Goal: Task Accomplishment & Management: Manage account settings

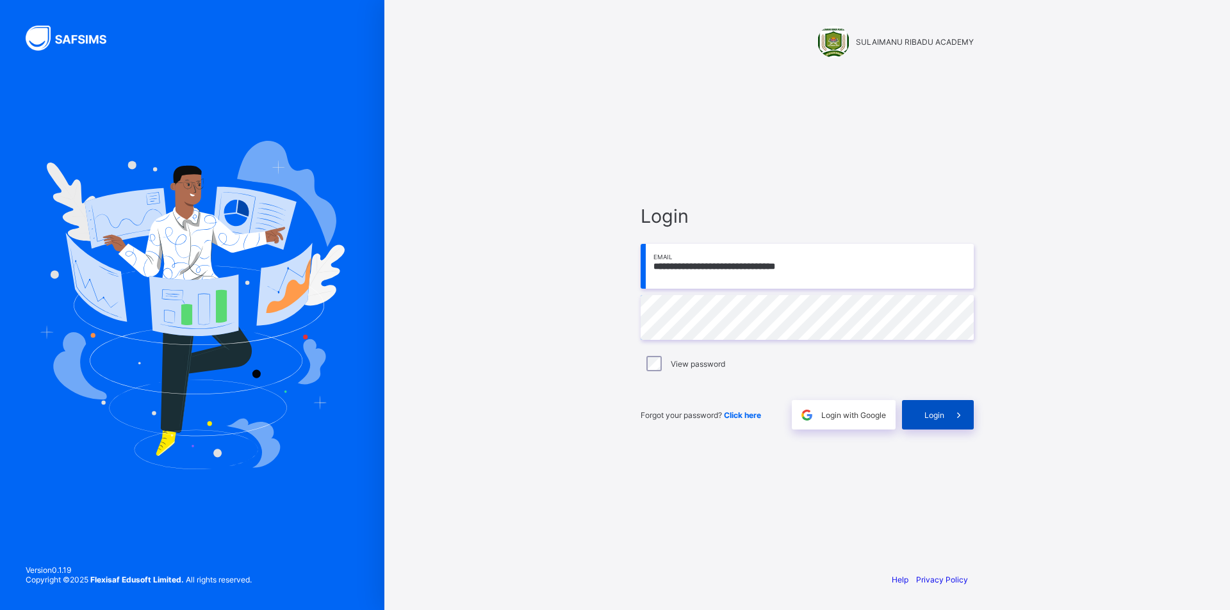
click at [956, 411] on icon at bounding box center [958, 415] width 13 height 12
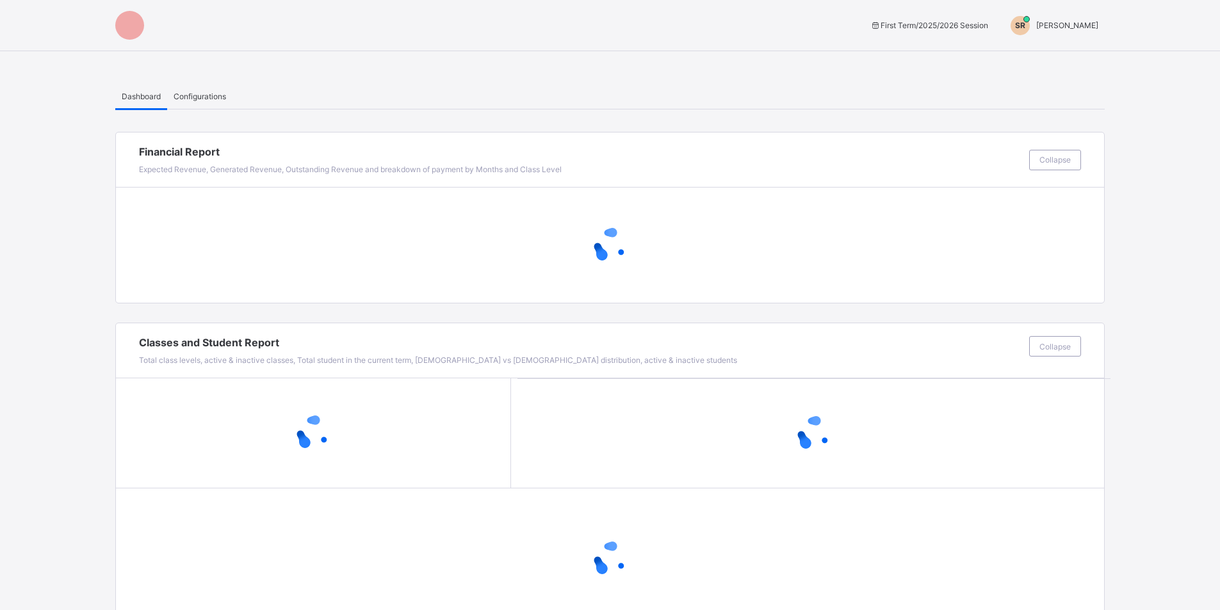
click at [1056, 24] on span "SULAIMANU RIBADU" at bounding box center [1067, 25] width 62 height 10
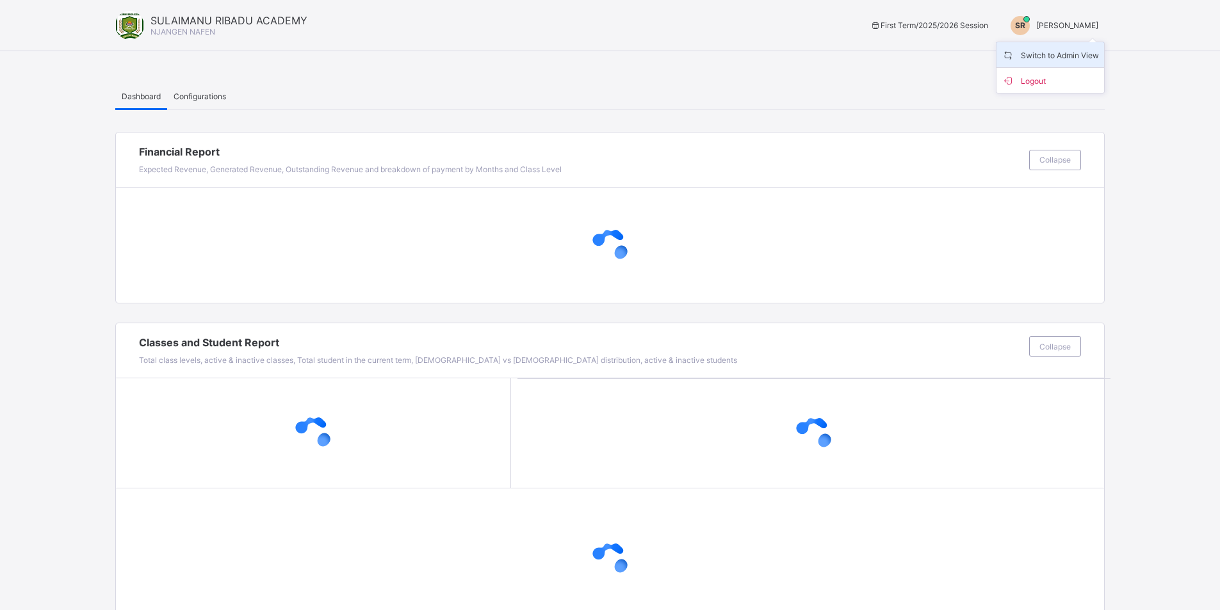
click at [1052, 50] on span "Switch to Admin View" at bounding box center [1050, 54] width 97 height 15
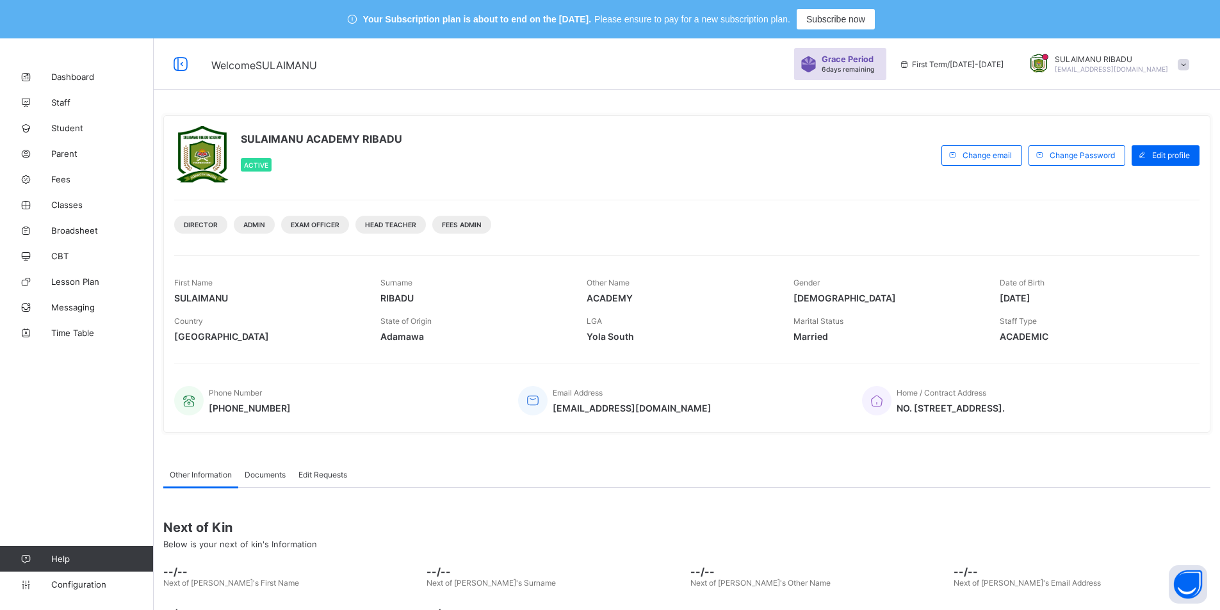
click at [862, 90] on div "SULAIMANU ACADEMY RIBADU Active Change email Change Password Edit profile DIREC…" at bounding box center [687, 370] width 1066 height 665
click at [81, 211] on link "Classes" at bounding box center [77, 205] width 154 height 26
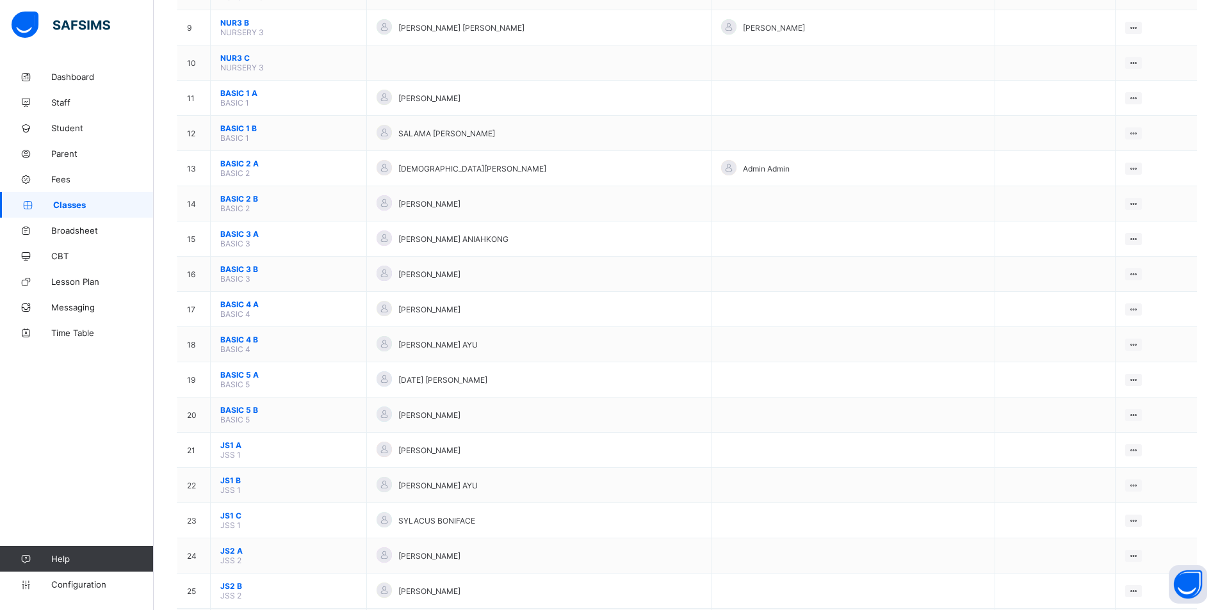
scroll to position [487, 0]
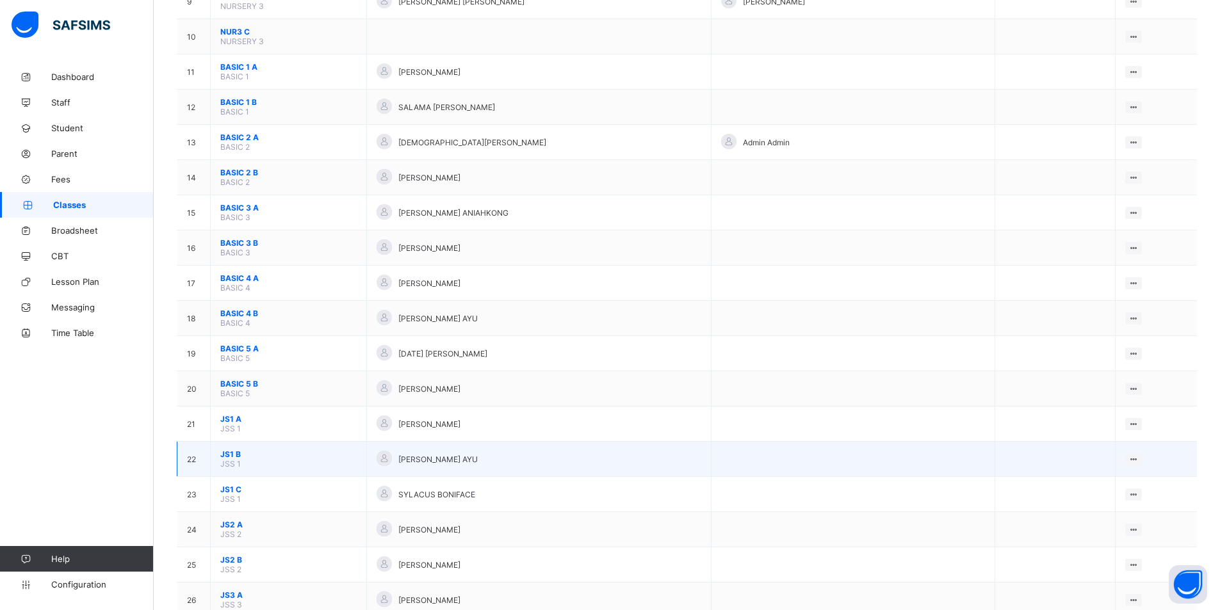
click at [316, 457] on span "JS1 B" at bounding box center [288, 455] width 136 height 10
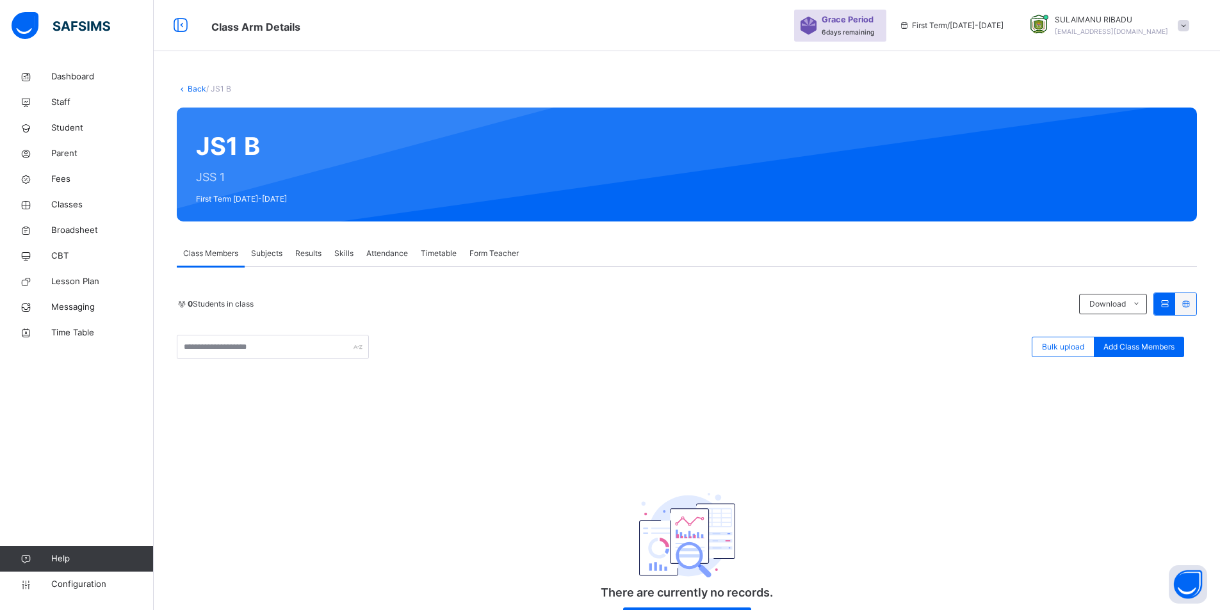
scroll to position [102, 0]
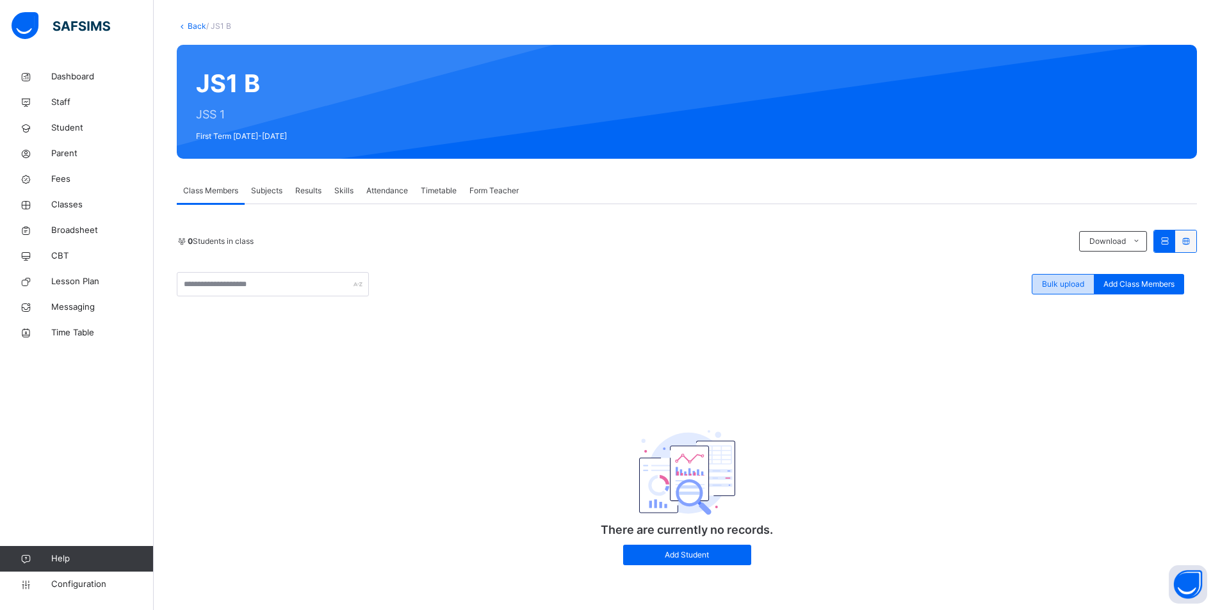
click at [1068, 287] on span "Bulk upload" at bounding box center [1063, 285] width 42 height 12
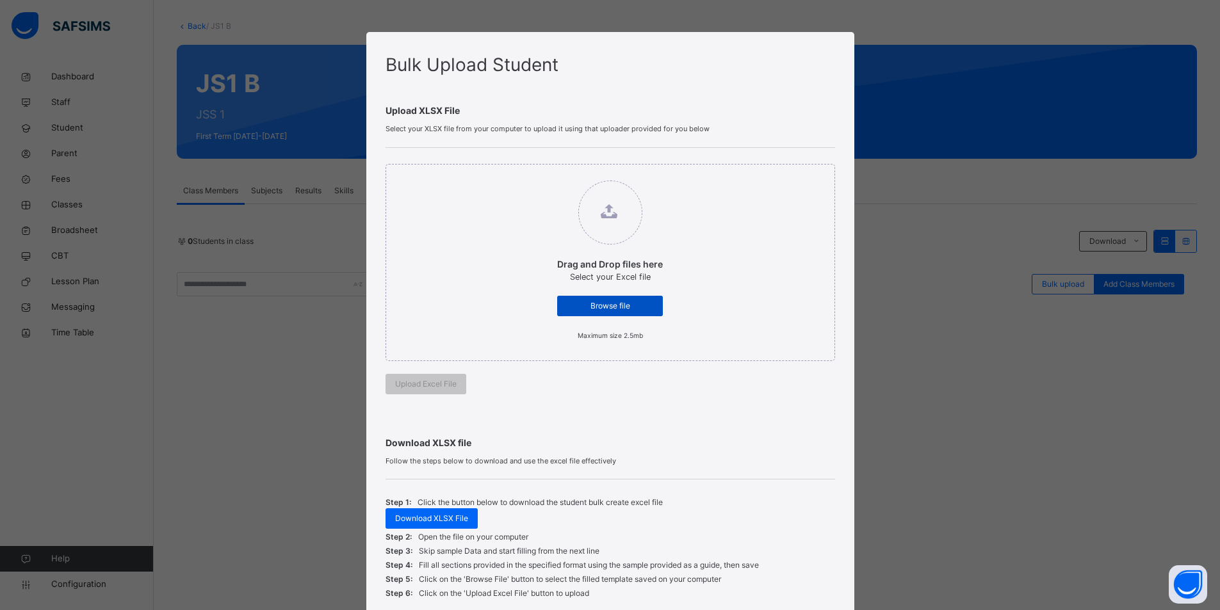
click at [633, 306] on span "Browse file" at bounding box center [610, 306] width 86 height 12
click at [544, 174] on input "Drag and Drop files here Select your Excel file Browse file Maximum size 2.5mb" at bounding box center [544, 174] width 0 height 0
type input "**********"
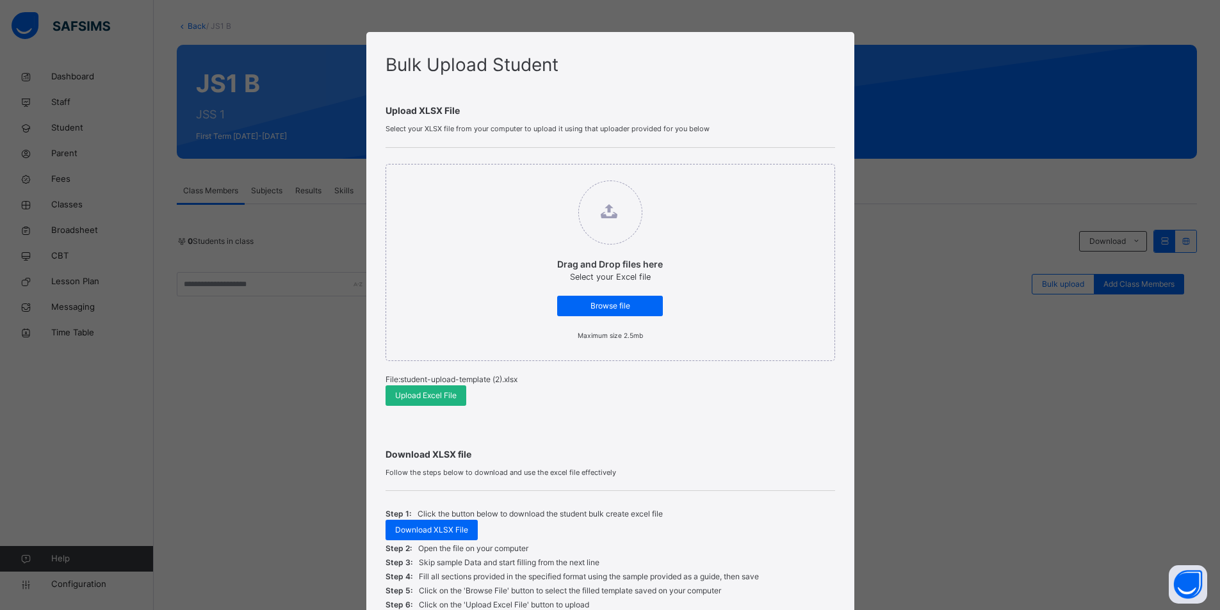
click at [423, 391] on span "Upload Excel File" at bounding box center [425, 396] width 61 height 12
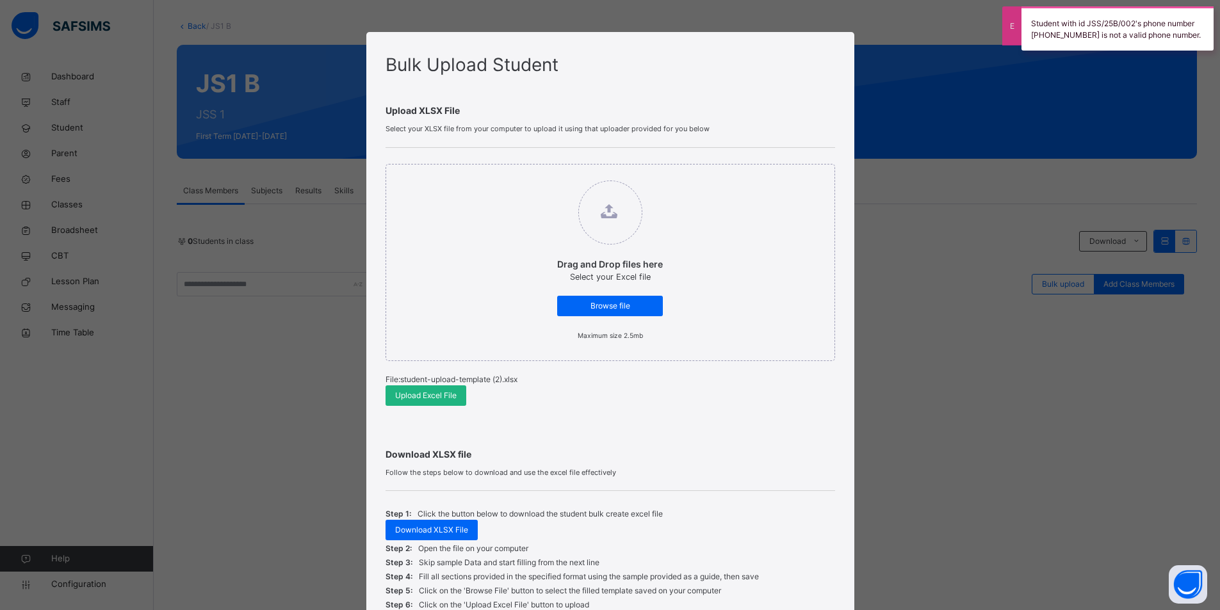
click at [423, 391] on span "Upload Excel File" at bounding box center [425, 396] width 61 height 12
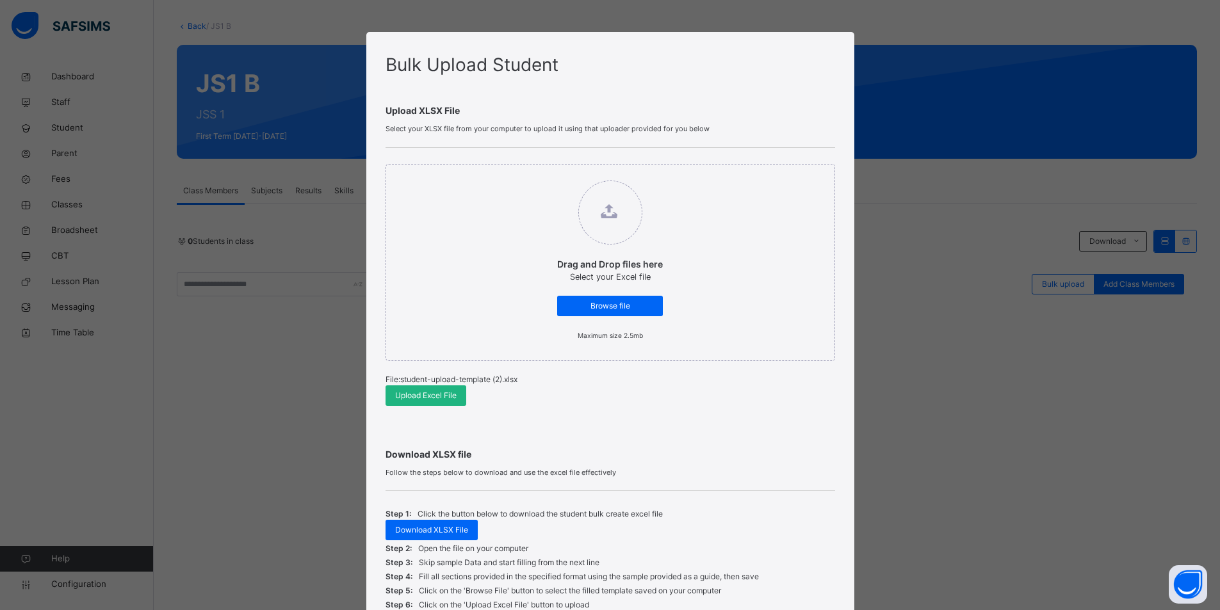
click at [444, 397] on span "Upload Excel File" at bounding box center [425, 396] width 61 height 12
drag, startPoint x: 900, startPoint y: 360, endPoint x: 731, endPoint y: 365, distance: 169.2
click at [900, 360] on div "Bulk Upload Student Upload XLSX File Select your XLSX file from your computer t…" at bounding box center [610, 305] width 1220 height 610
click at [439, 395] on span "Upload Excel File" at bounding box center [425, 396] width 61 height 12
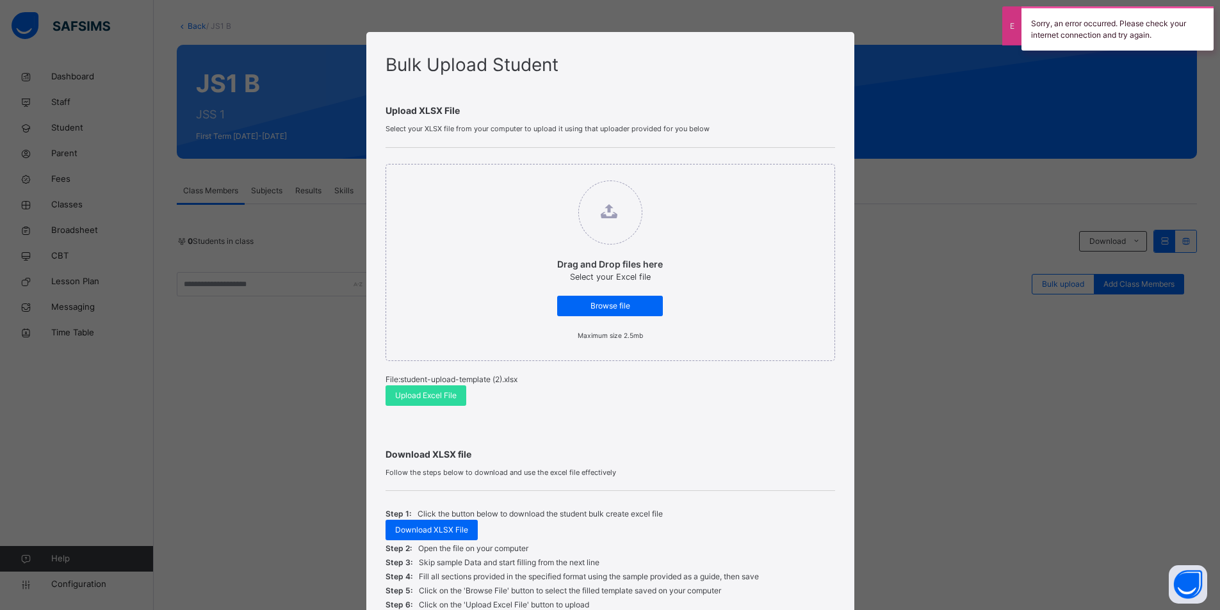
click at [967, 257] on div "Bulk Upload Student Upload XLSX File Select your XLSX file from your computer t…" at bounding box center [610, 305] width 1220 height 610
click at [895, 385] on div "Bulk Upload Student Upload XLSX File Select your XLSX file from your computer t…" at bounding box center [610, 305] width 1220 height 610
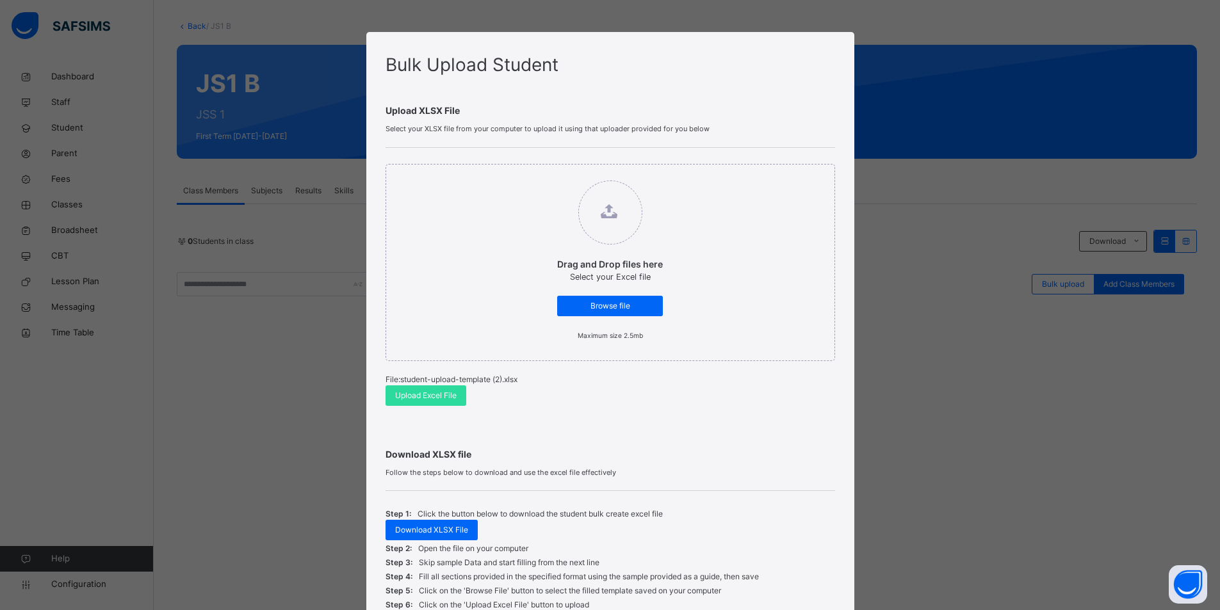
scroll to position [115, 0]
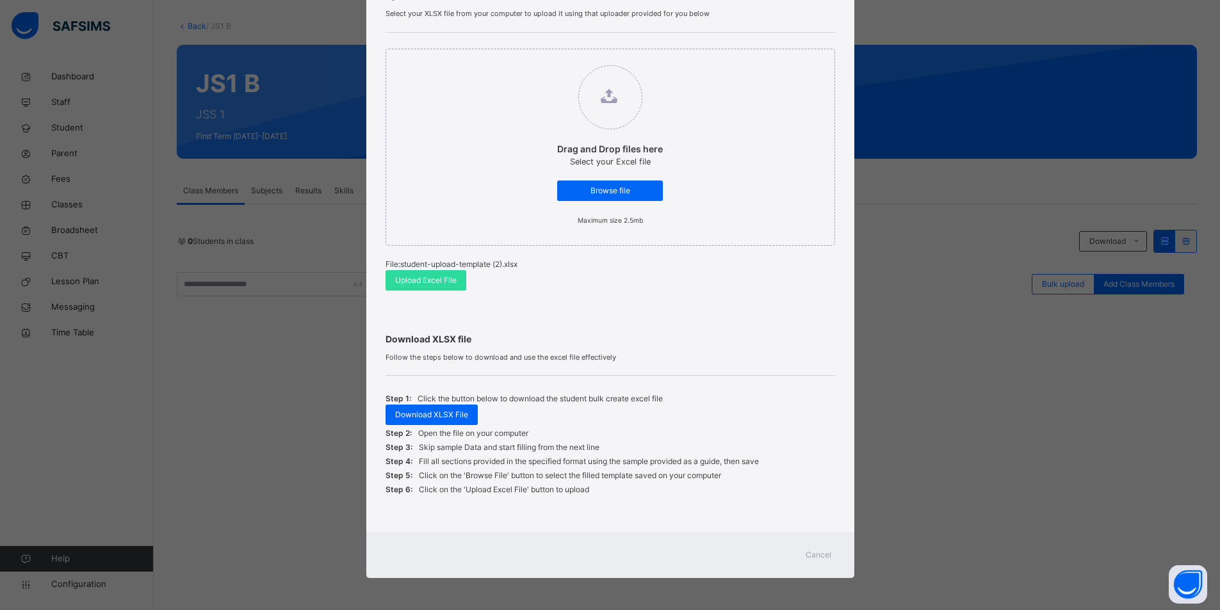
click at [822, 560] on span "Cancel" at bounding box center [819, 555] width 26 height 12
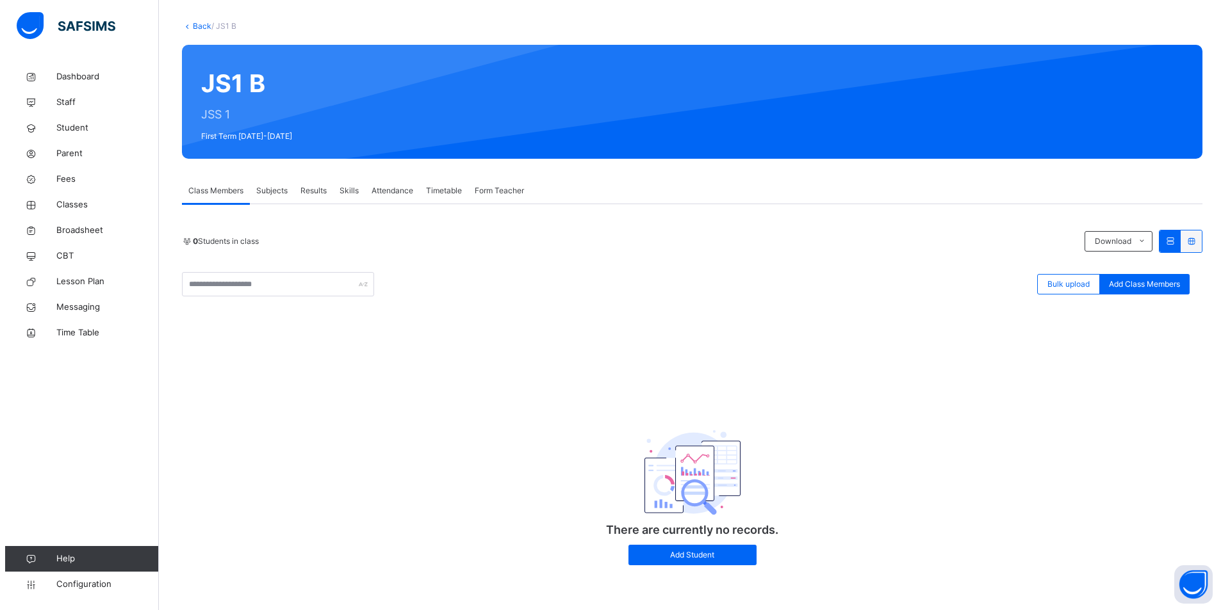
scroll to position [102, 0]
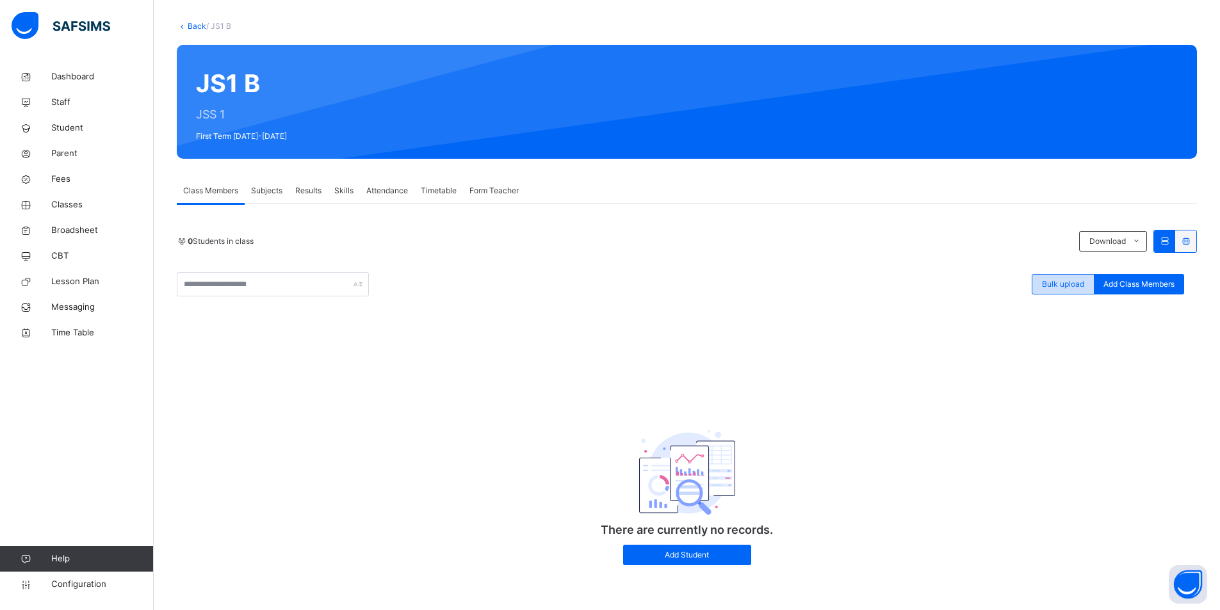
click at [1070, 286] on span "Bulk upload" at bounding box center [1063, 285] width 42 height 12
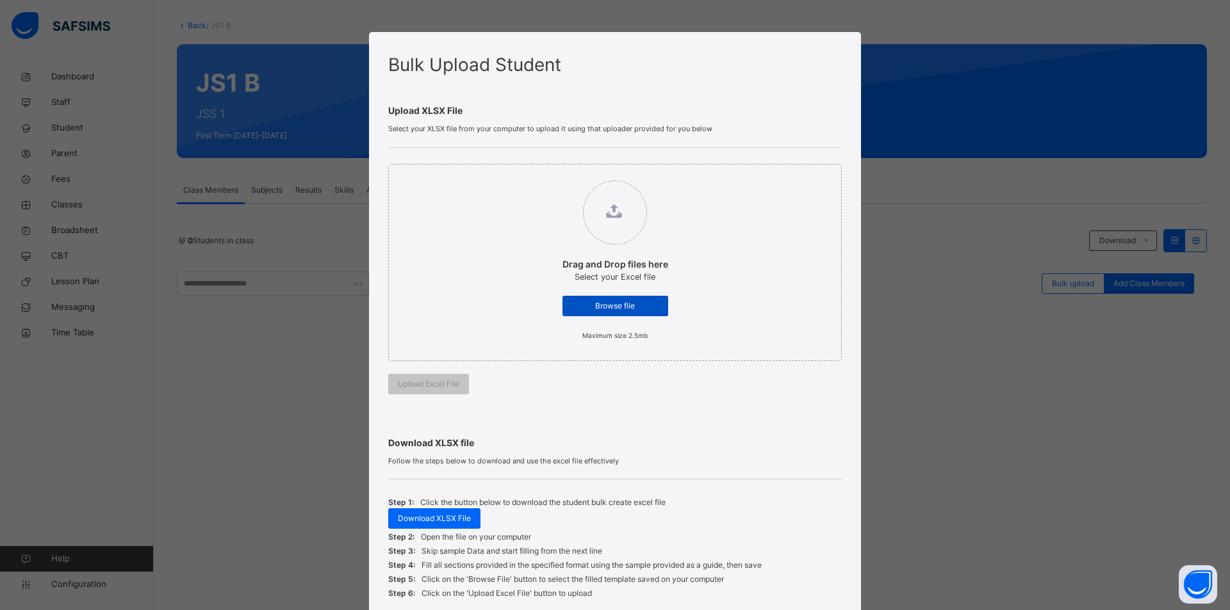
click at [614, 307] on span "Browse file" at bounding box center [615, 306] width 86 height 12
click at [549, 174] on input "Drag and Drop files here Select your Excel file Browse file Maximum size 2.5mb" at bounding box center [549, 174] width 0 height 0
type input "**********"
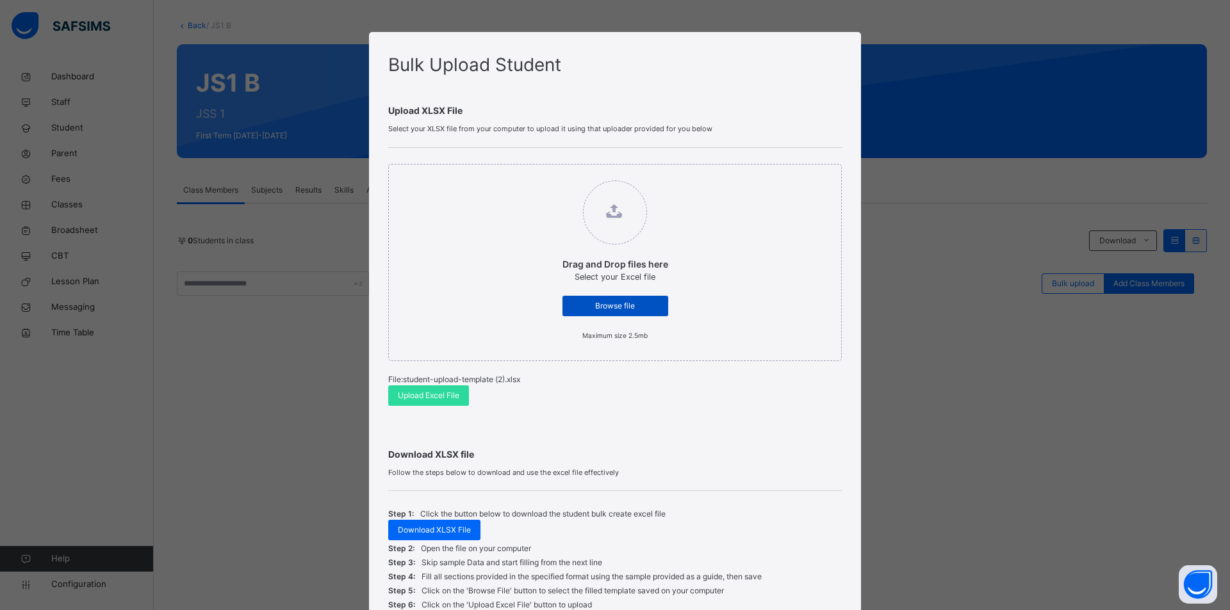
click at [639, 309] on span "Browse file" at bounding box center [615, 306] width 86 height 12
click at [549, 174] on input "Drag and Drop files here Select your Excel file Browse file Maximum size 2.5mb" at bounding box center [549, 174] width 0 height 0
drag, startPoint x: 1223, startPoint y: 271, endPoint x: 1227, endPoint y: 393, distance: 122.4
click at [1219, 393] on div "Bulk Upload Student Upload XLSX File Select your XLSX file from your computer t…" at bounding box center [615, 305] width 1230 height 610
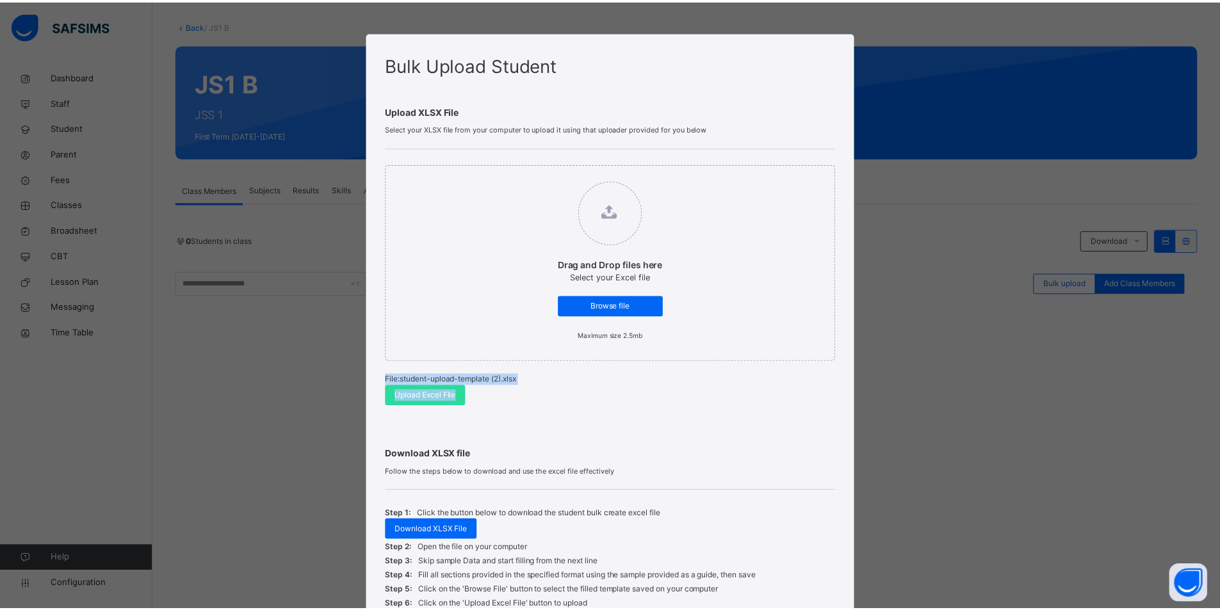
scroll to position [115, 0]
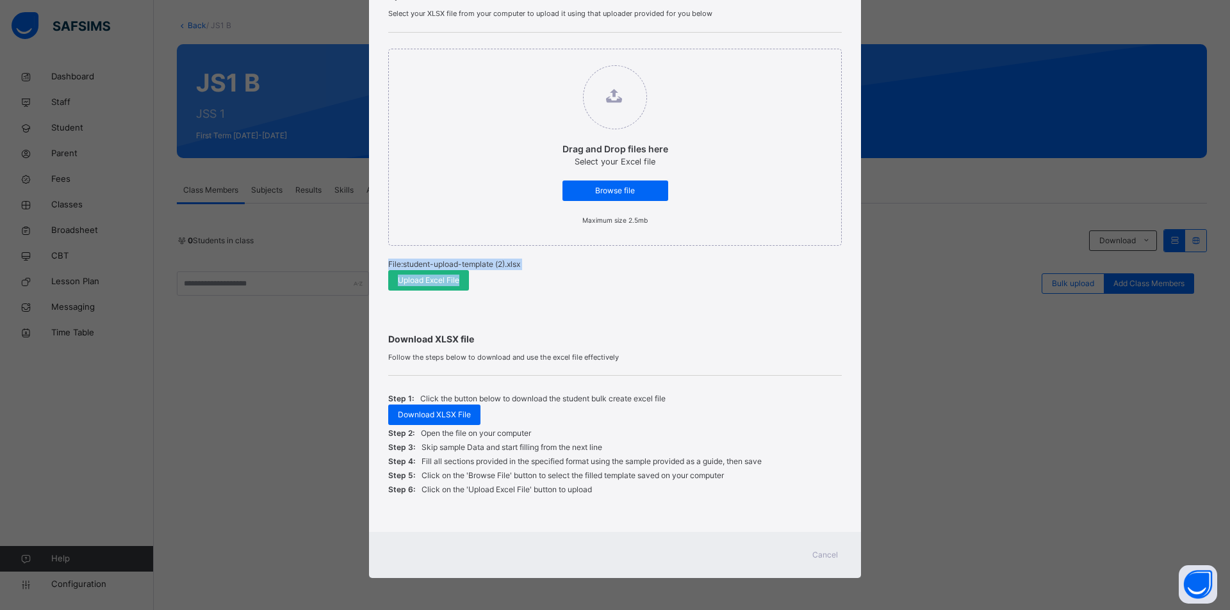
click at [462, 288] on div "Upload Excel File" at bounding box center [428, 280] width 81 height 20
click at [808, 557] on div "Cancel" at bounding box center [825, 555] width 46 height 20
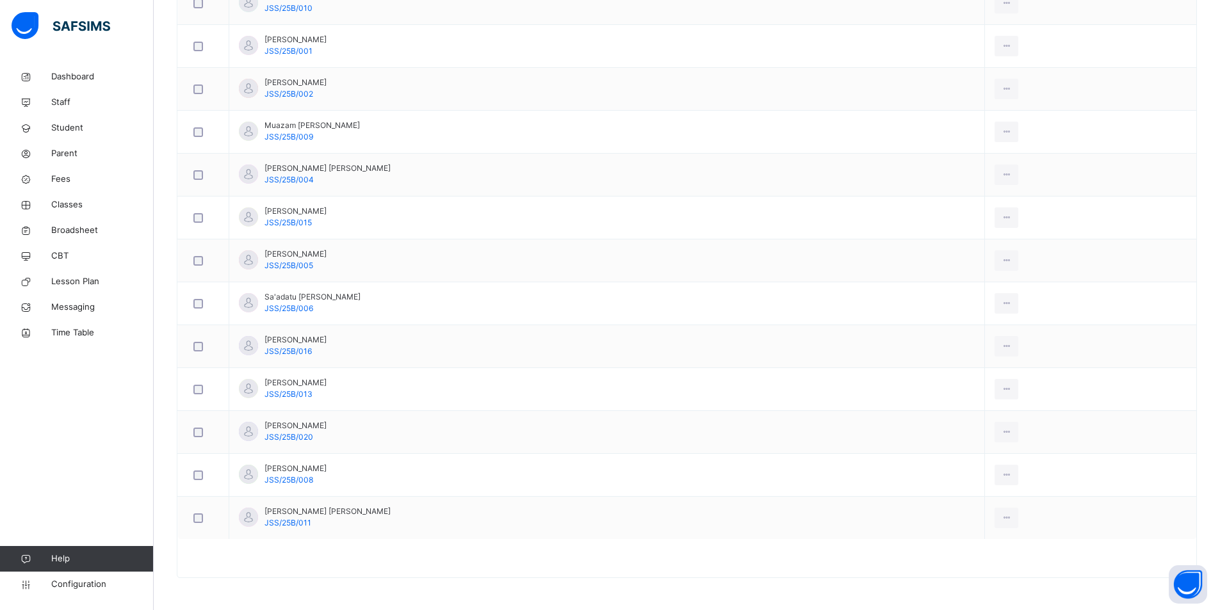
scroll to position [243, 0]
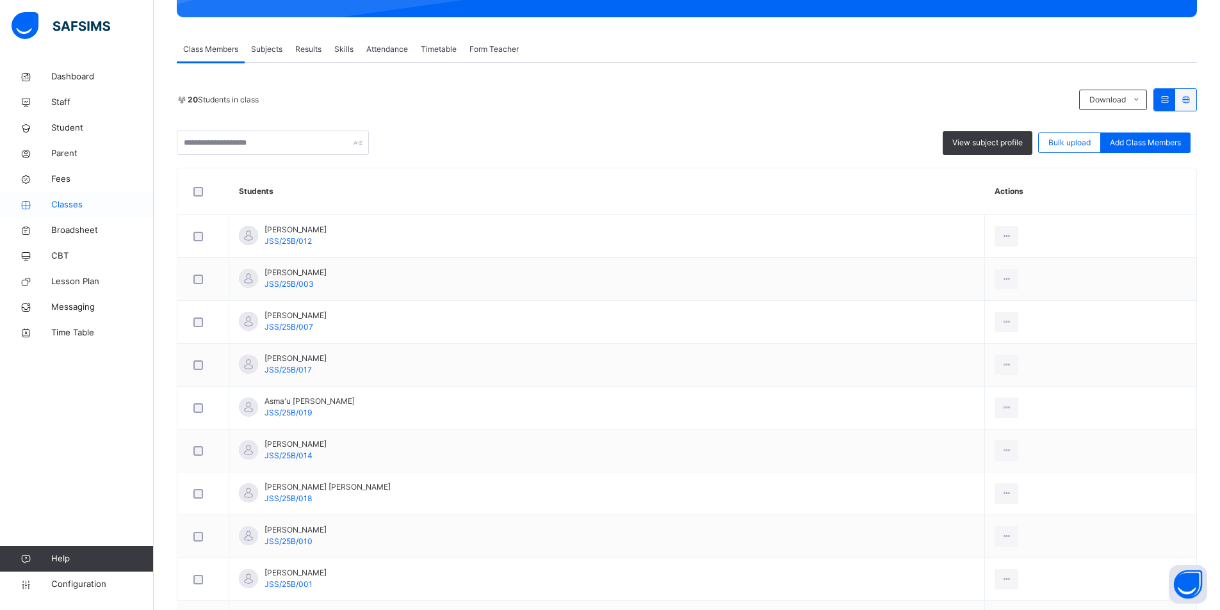
click at [84, 203] on span "Classes" at bounding box center [102, 205] width 102 height 13
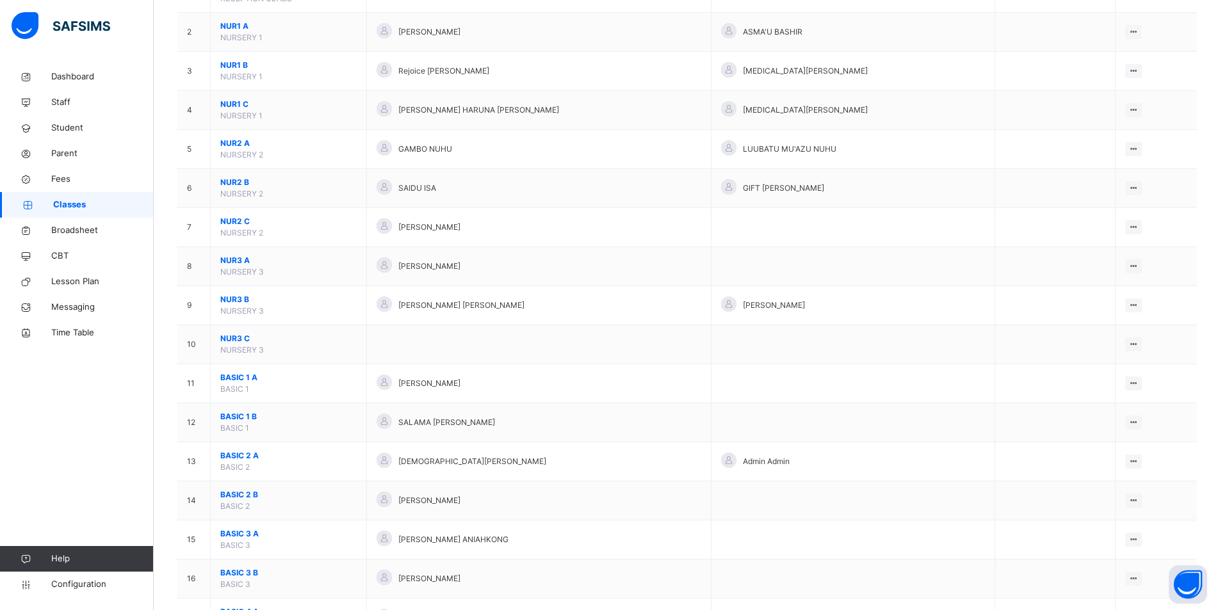
scroll to position [191, 0]
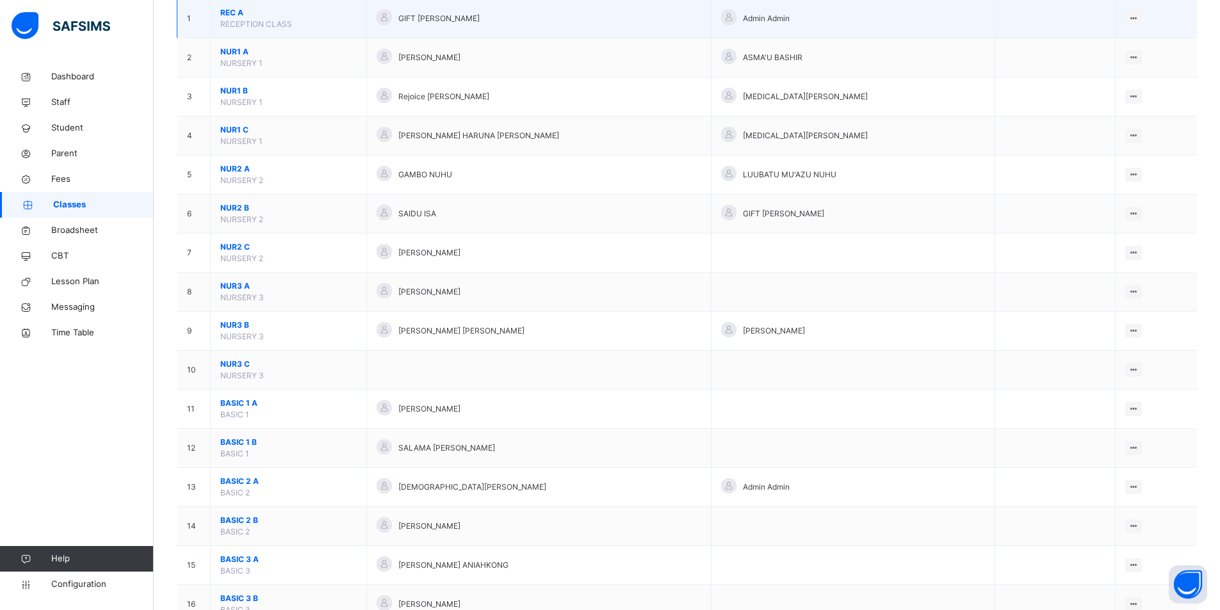
click at [318, 15] on span "REC A" at bounding box center [288, 13] width 136 height 12
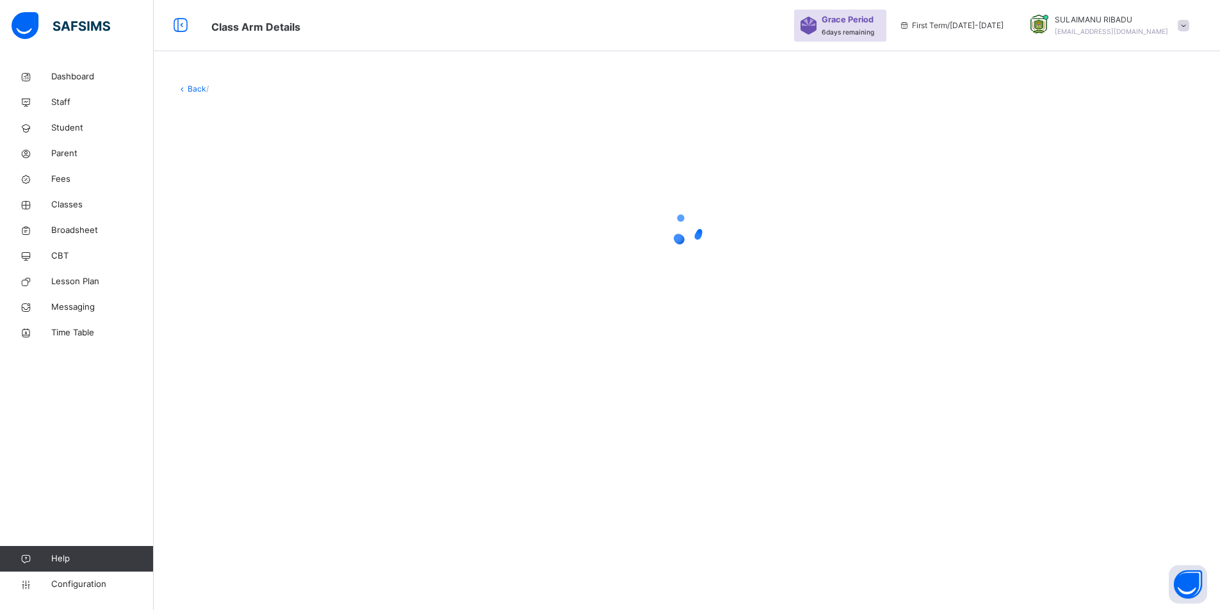
scroll to position [38, 0]
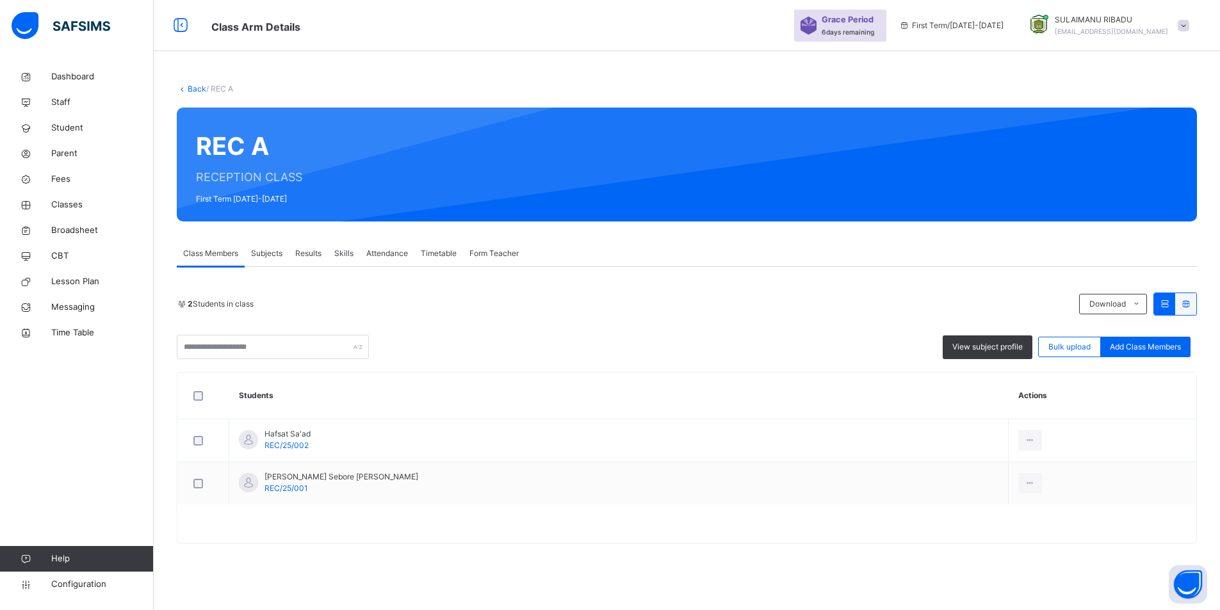
click at [190, 86] on link "Back" at bounding box center [197, 89] width 19 height 10
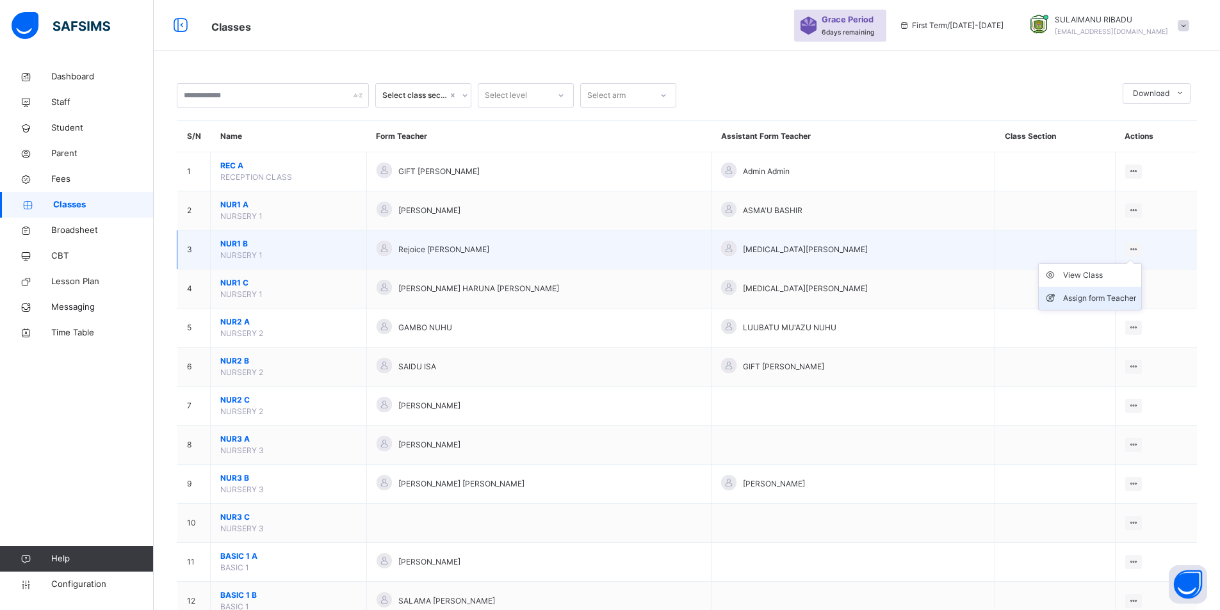
click at [1109, 295] on div "Assign form Teacher" at bounding box center [1099, 298] width 73 height 13
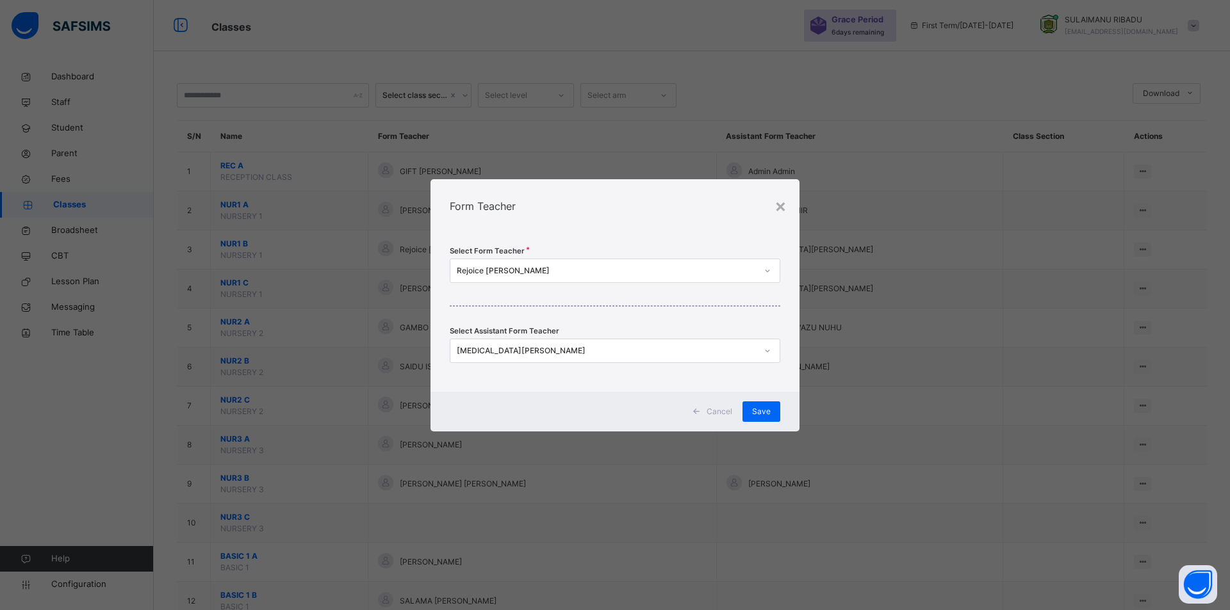
click at [672, 280] on div "Rejoice [PERSON_NAME]" at bounding box center [602, 271] width 305 height 20
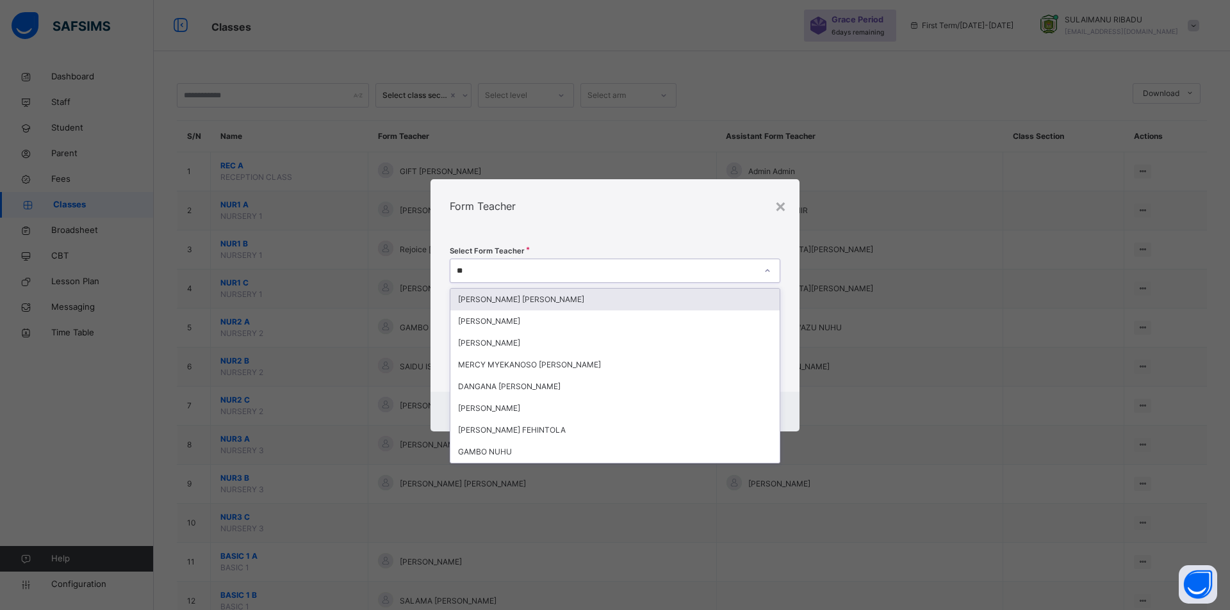
type input "***"
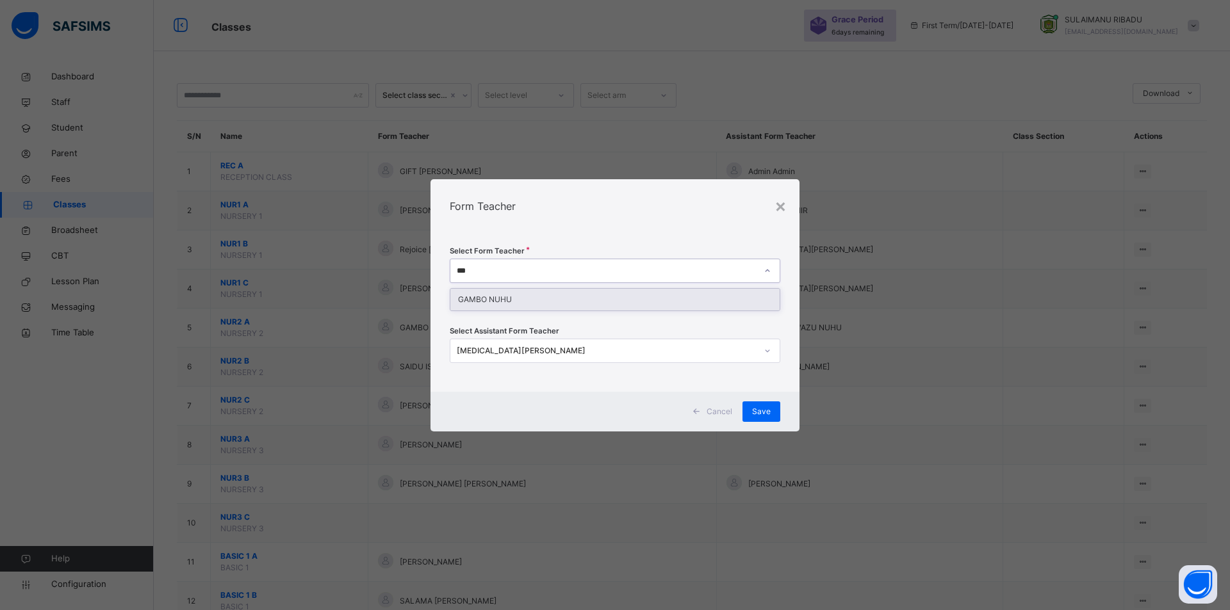
click at [662, 295] on div "GAMBO NUHU" at bounding box center [614, 300] width 329 height 22
click at [769, 409] on span "Save" at bounding box center [761, 412] width 19 height 12
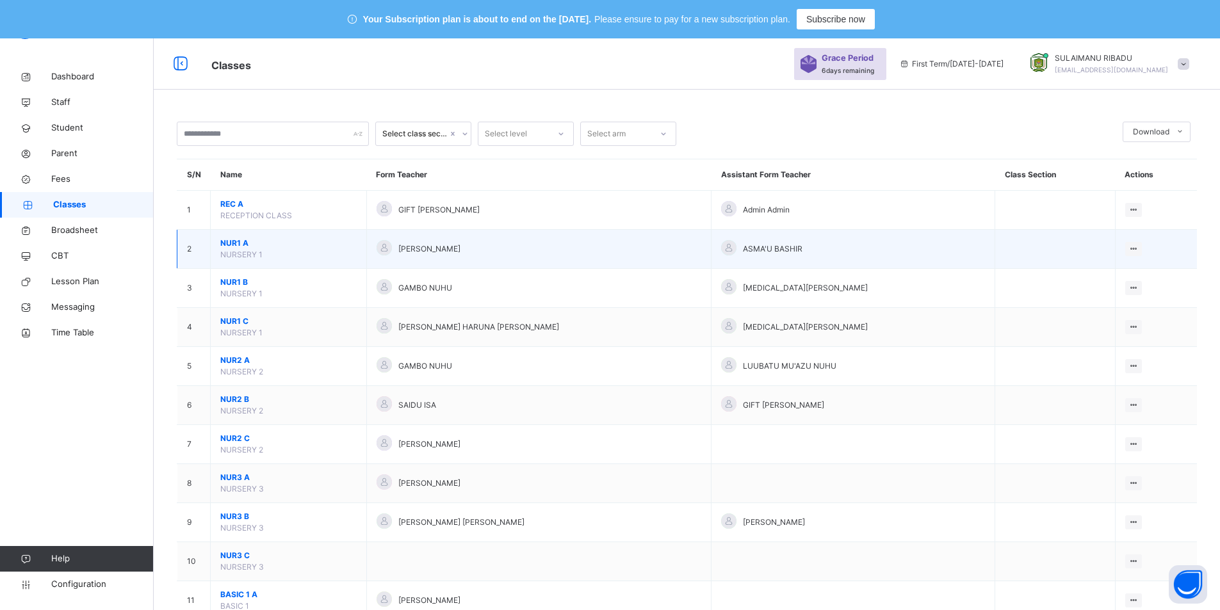
click at [264, 244] on span "NUR1 A" at bounding box center [288, 244] width 136 height 12
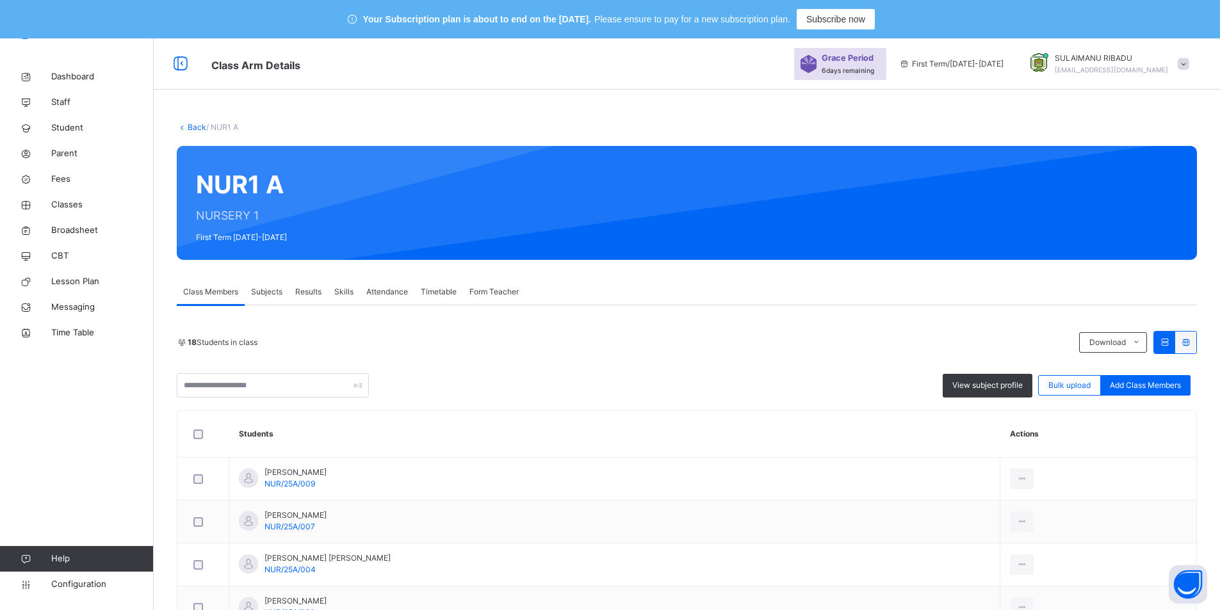
click at [191, 131] on link "Back" at bounding box center [197, 127] width 19 height 10
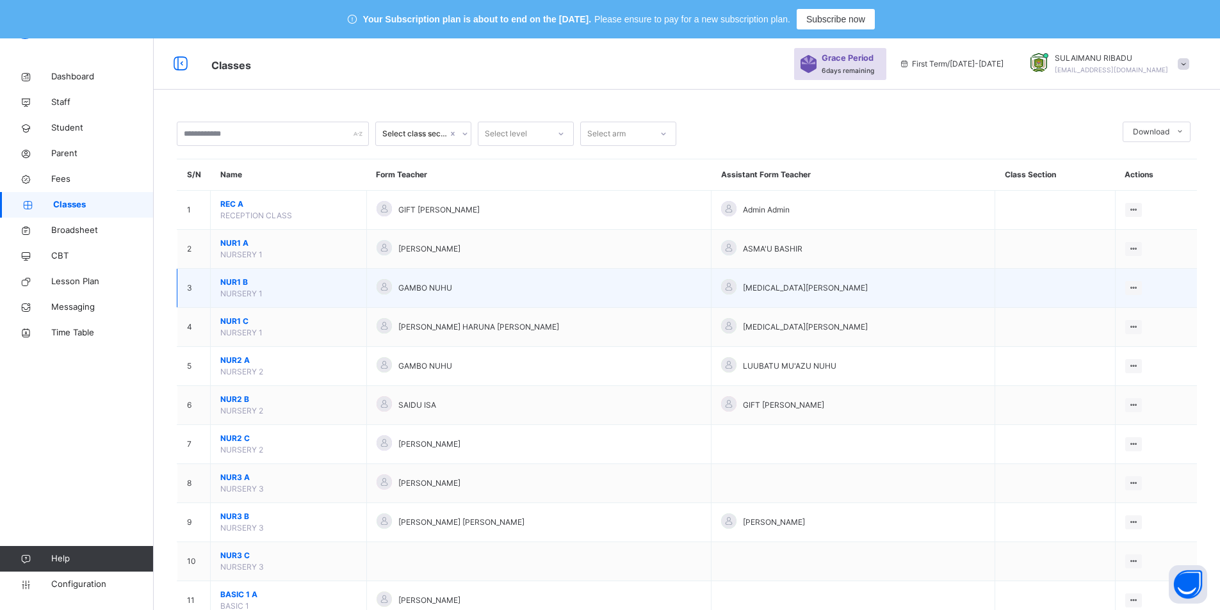
click at [298, 279] on span "NUR1 B" at bounding box center [288, 283] width 136 height 12
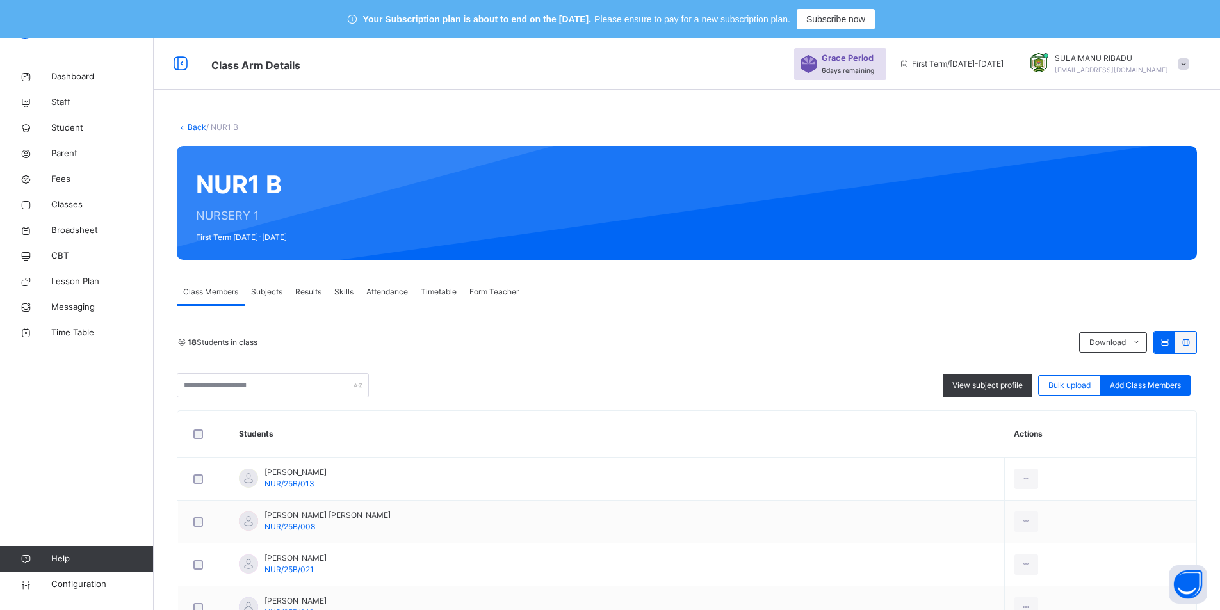
click at [195, 124] on link "Back" at bounding box center [197, 127] width 19 height 10
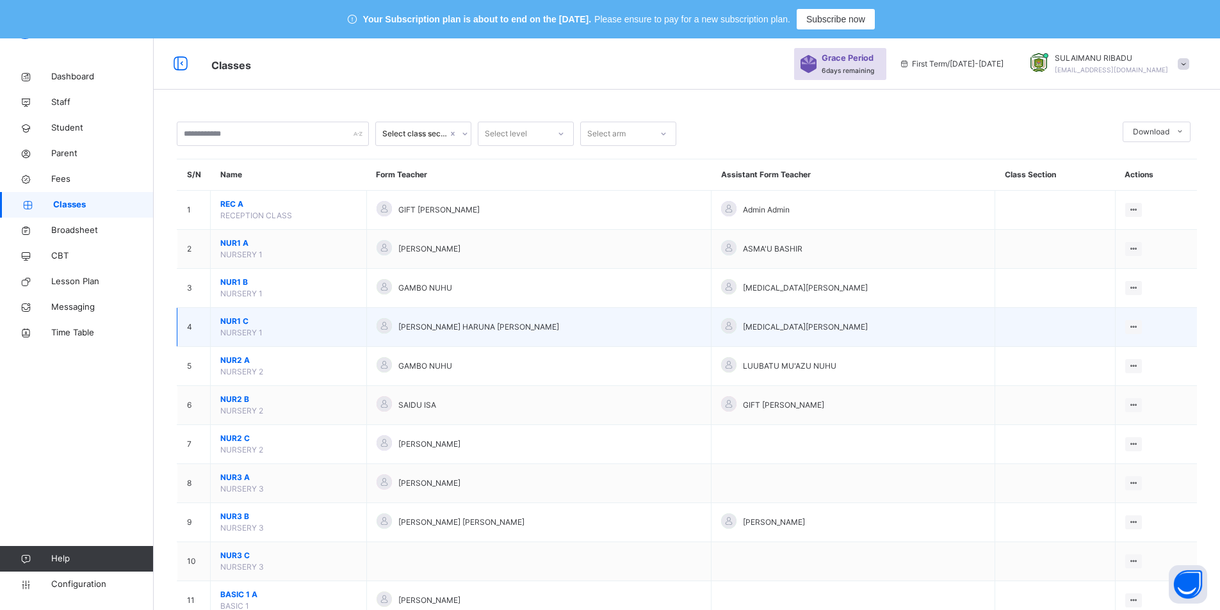
click at [273, 322] on span "NUR1 C" at bounding box center [288, 322] width 136 height 12
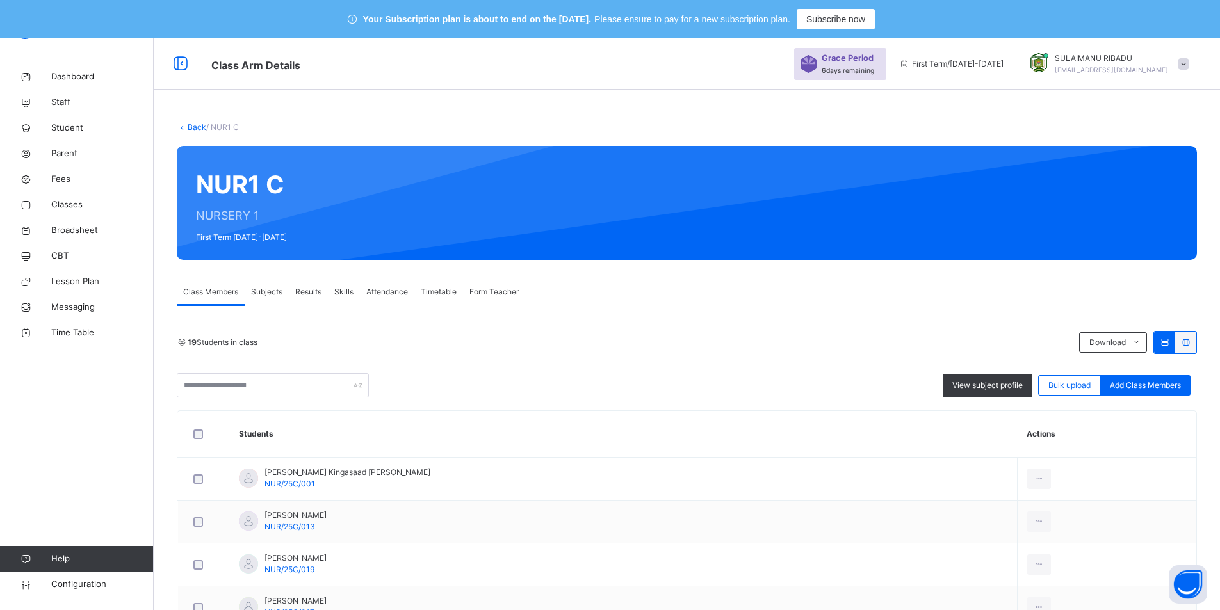
click at [192, 131] on link "Back" at bounding box center [197, 127] width 19 height 10
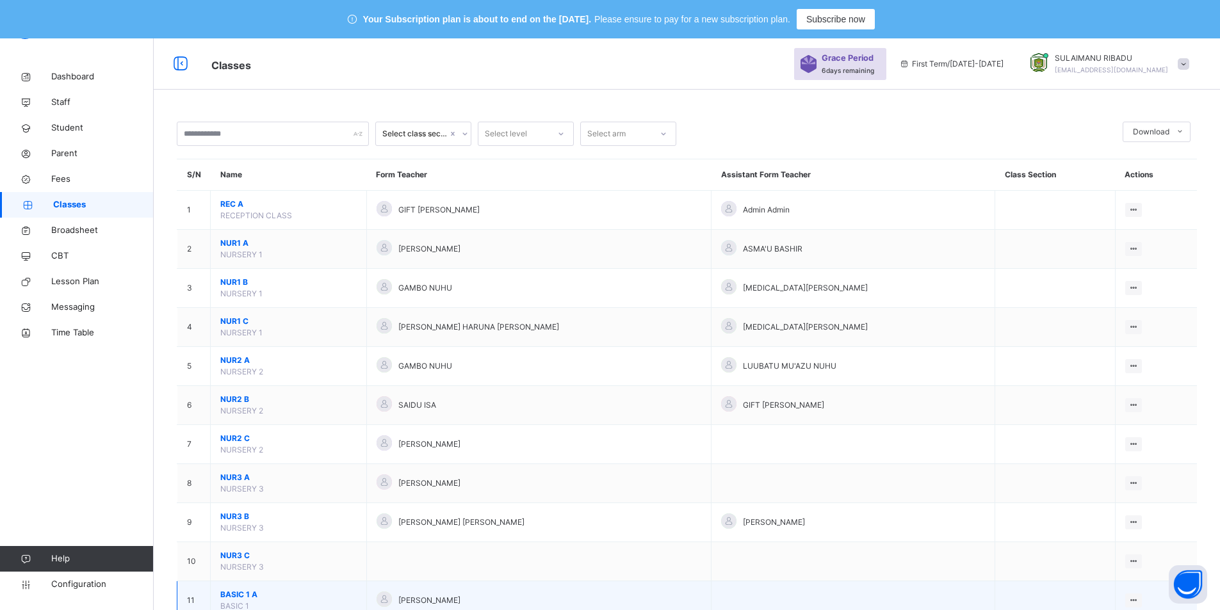
click at [336, 590] on span "BASIC 1 A" at bounding box center [288, 595] width 136 height 12
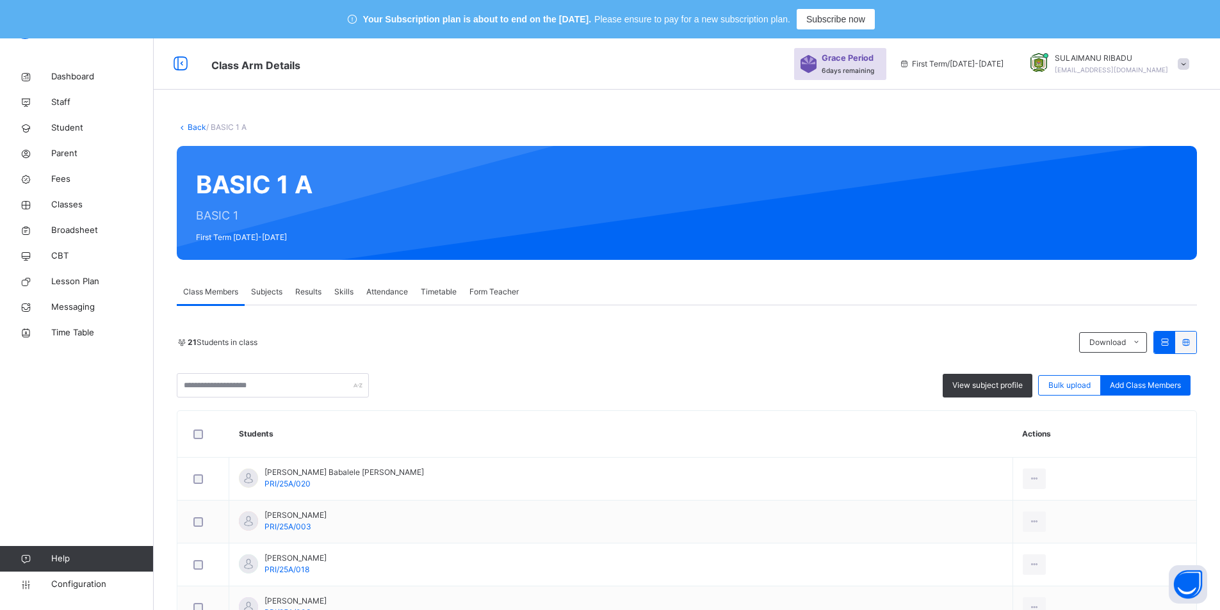
click at [193, 126] on link "Back" at bounding box center [197, 127] width 19 height 10
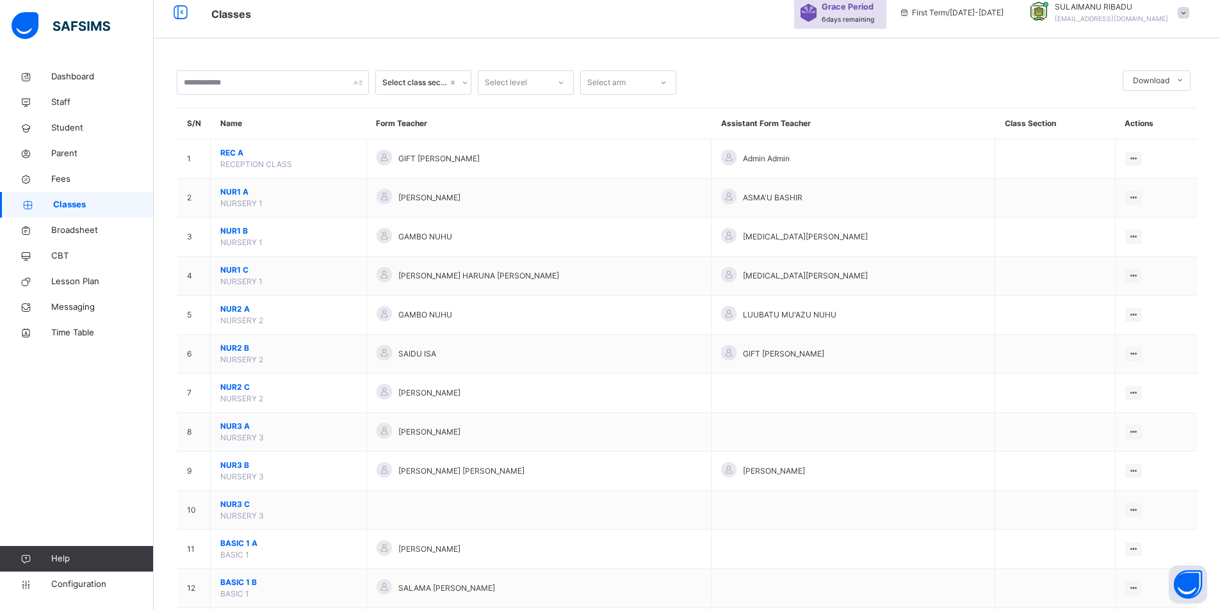
click at [193, 126] on th "S/N" at bounding box center [193, 123] width 33 height 31
click at [193, 140] on td "1" at bounding box center [193, 159] width 33 height 39
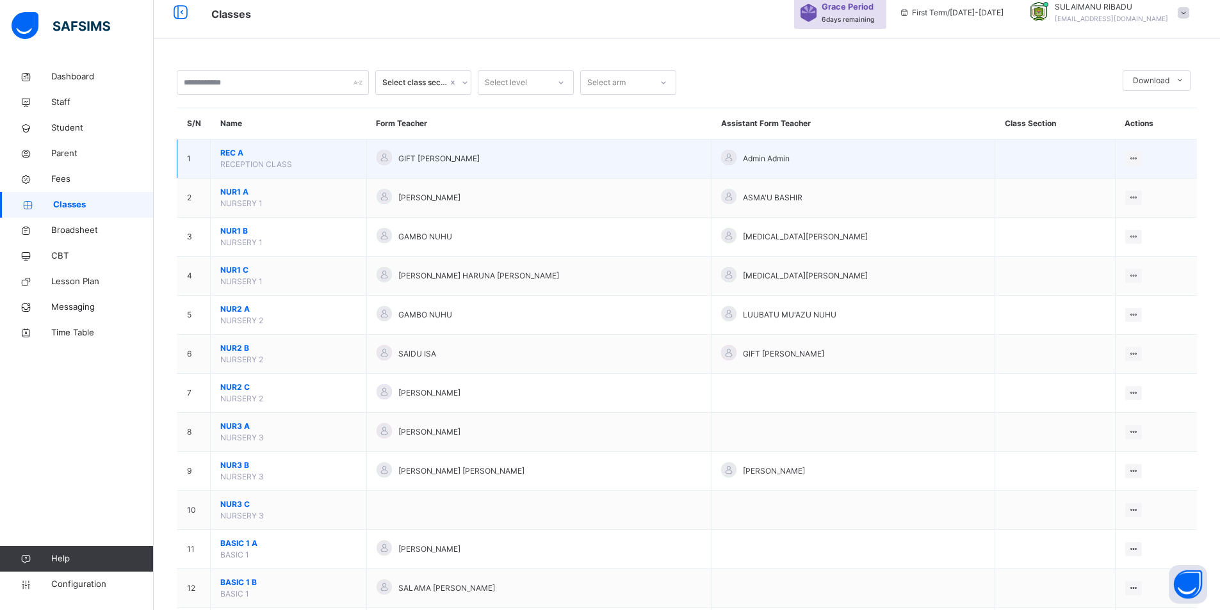
click at [193, 140] on td "1" at bounding box center [193, 159] width 33 height 39
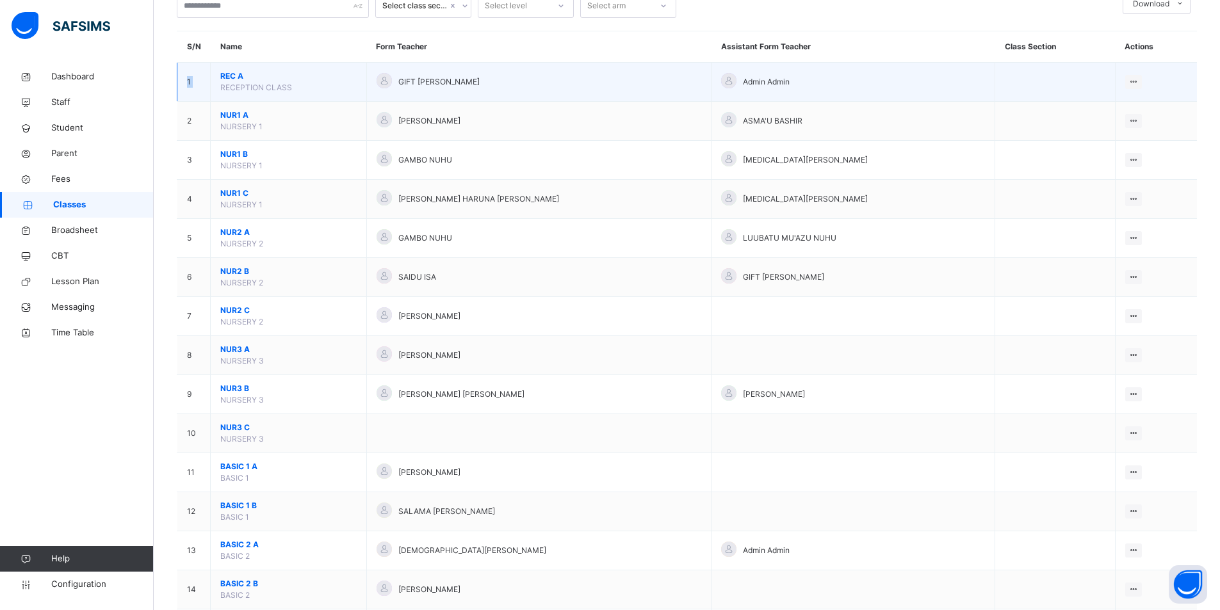
scroll to position [154, 0]
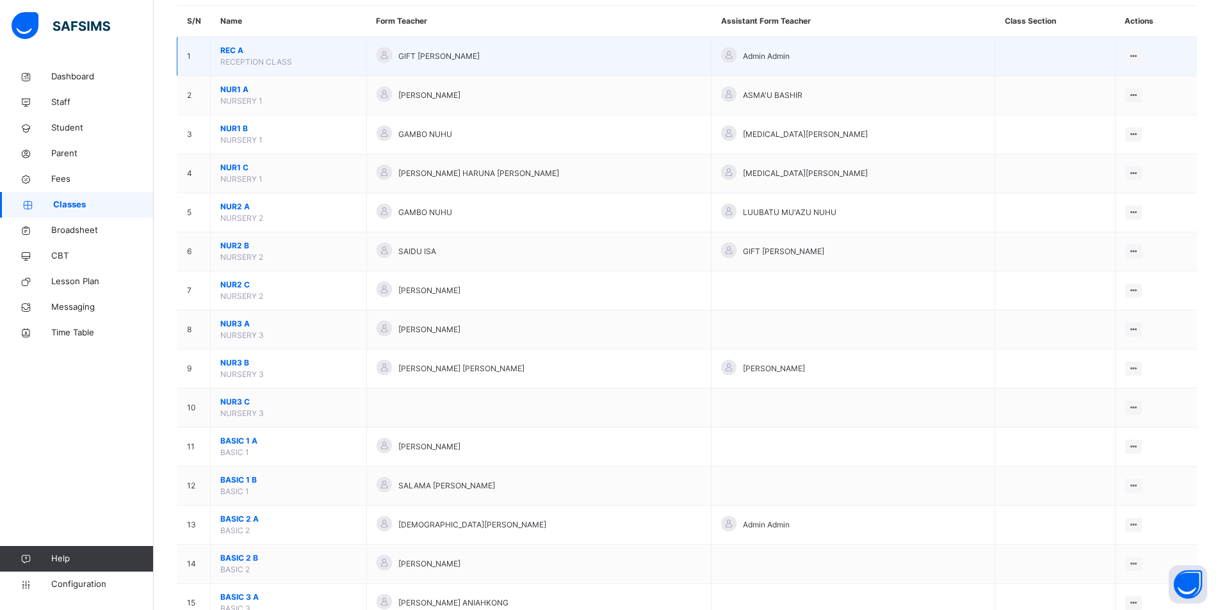
click at [193, 126] on td "3" at bounding box center [193, 134] width 33 height 39
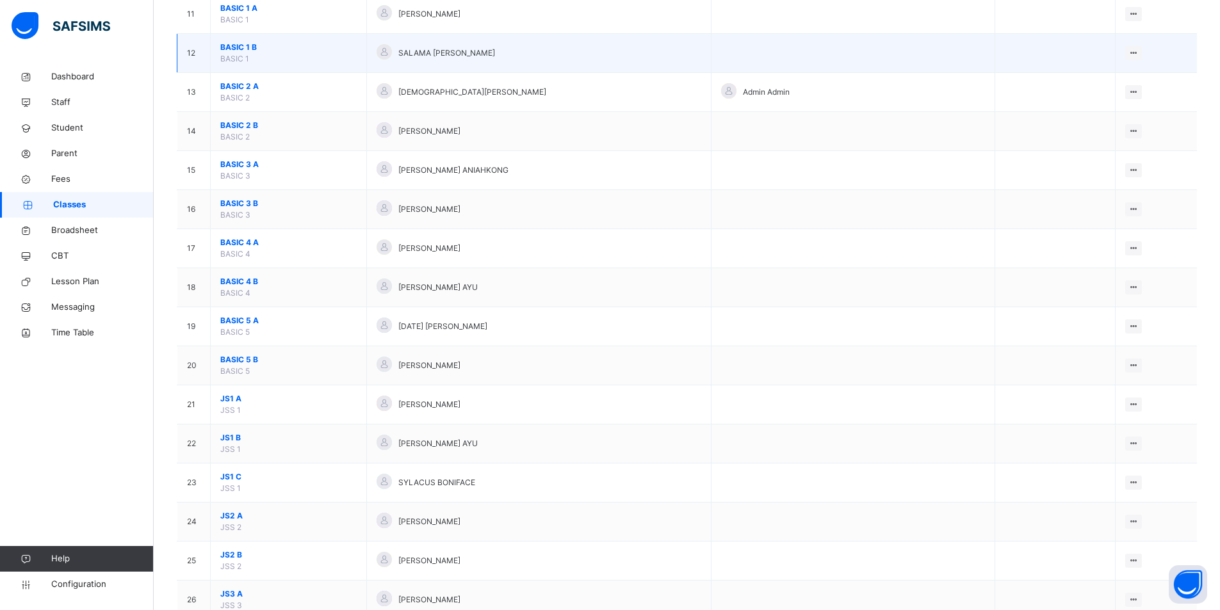
scroll to position [589, 0]
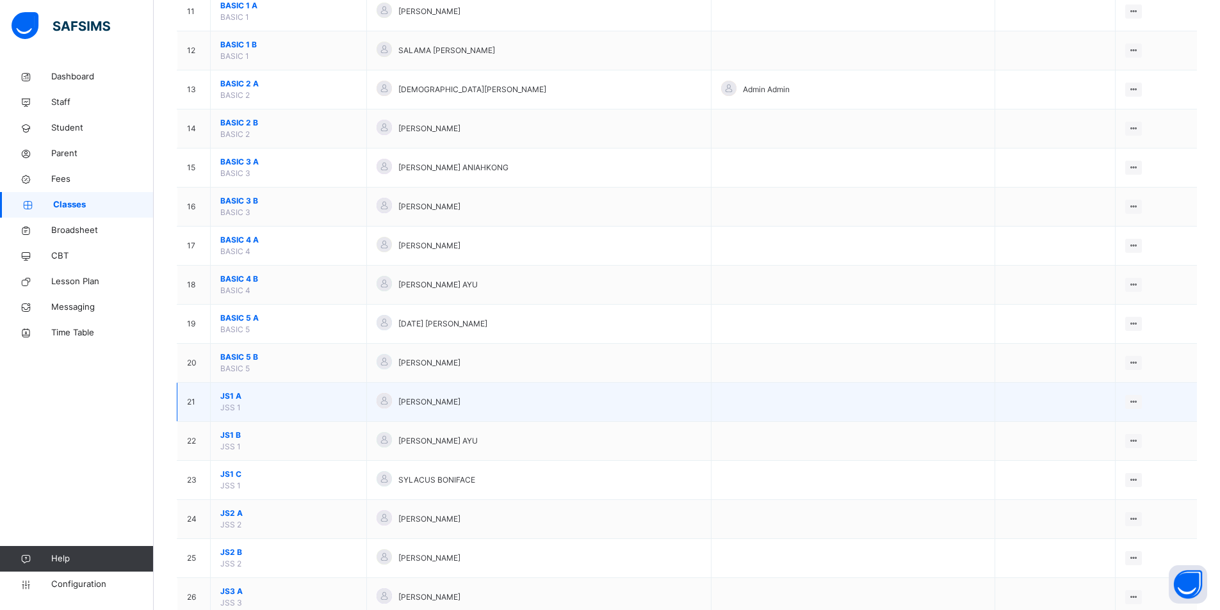
click at [284, 403] on td "JS1 A JSS 1" at bounding box center [289, 402] width 156 height 39
click at [279, 397] on span "JS1 A" at bounding box center [288, 397] width 136 height 12
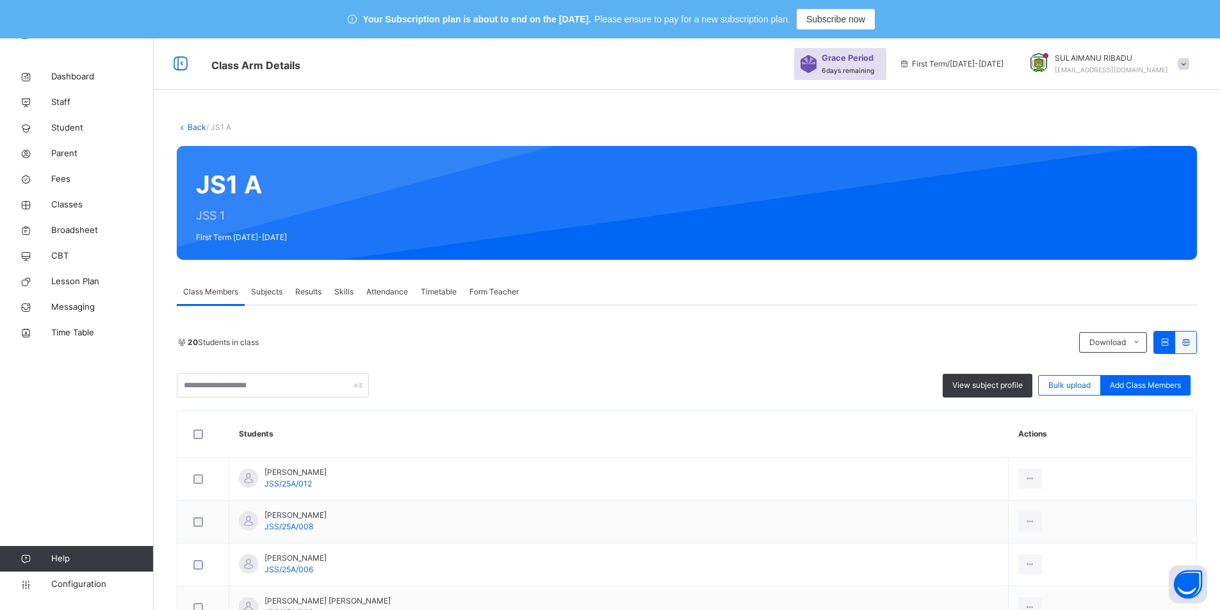
click at [199, 127] on link "Back" at bounding box center [197, 127] width 19 height 10
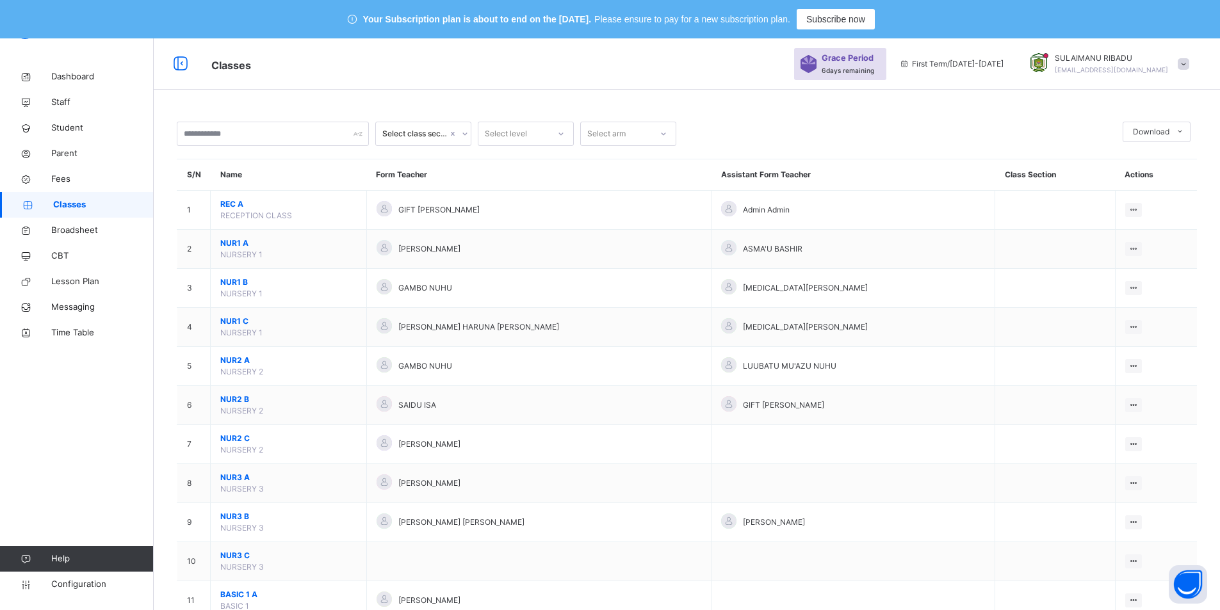
scroll to position [533, 0]
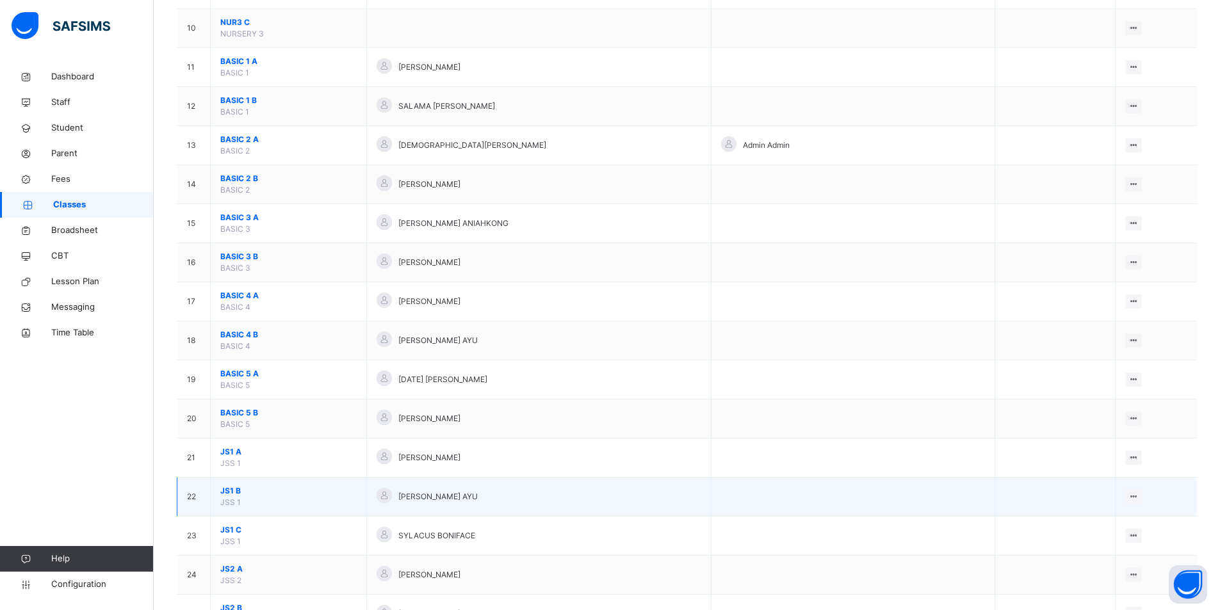
click at [238, 491] on span "JS1 B" at bounding box center [288, 491] width 136 height 12
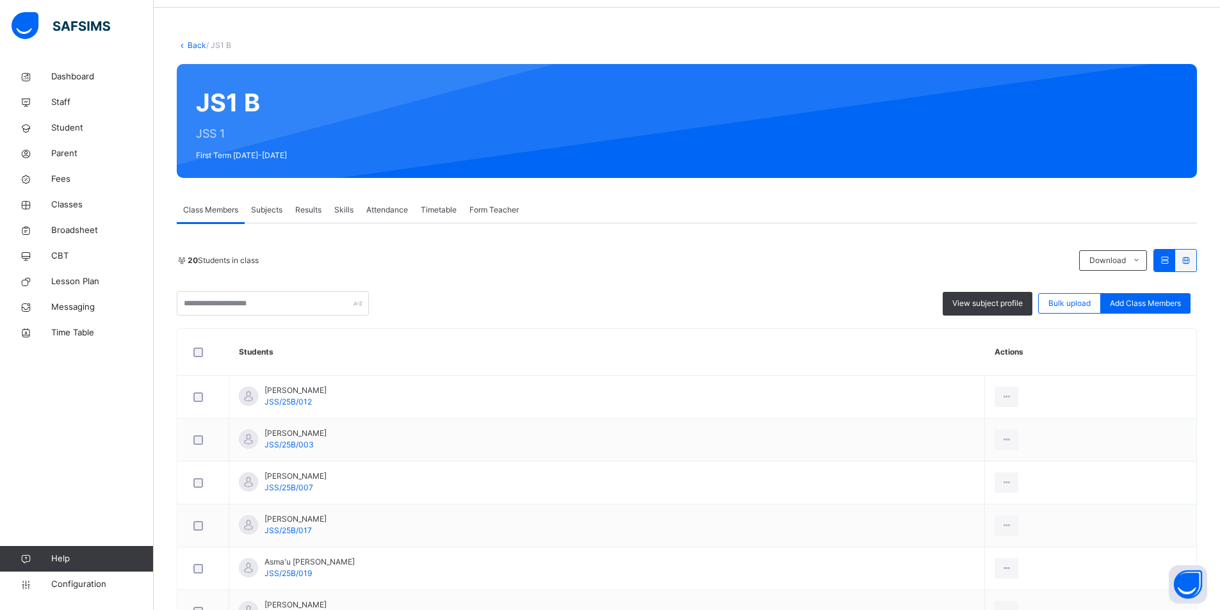
scroll to position [72, 0]
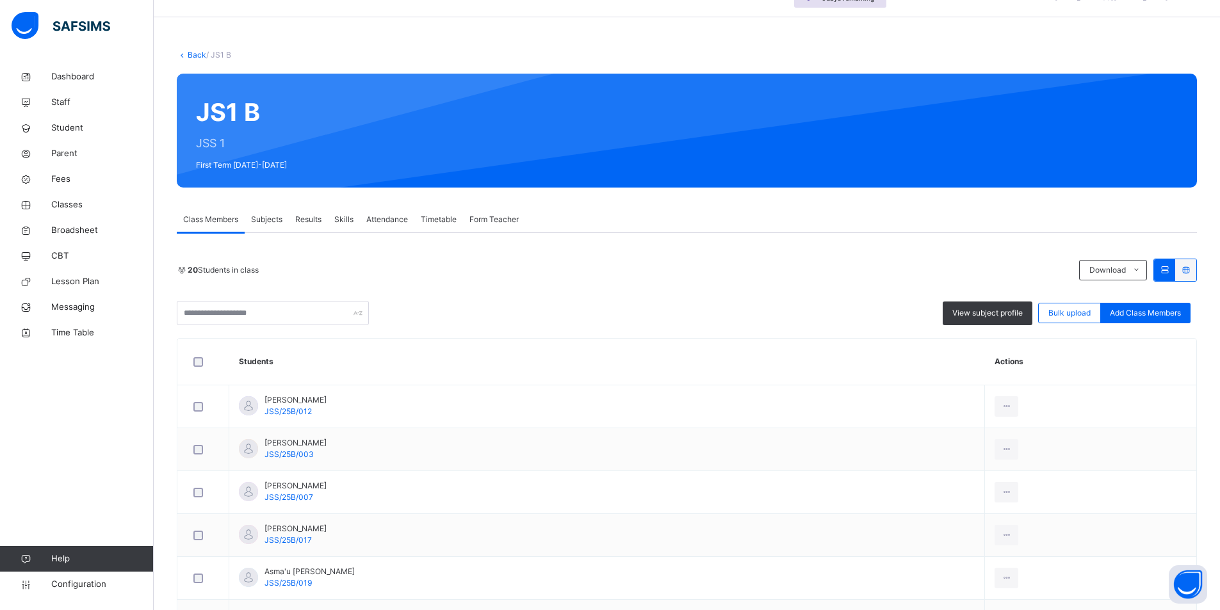
click at [193, 55] on link "Back" at bounding box center [197, 55] width 19 height 10
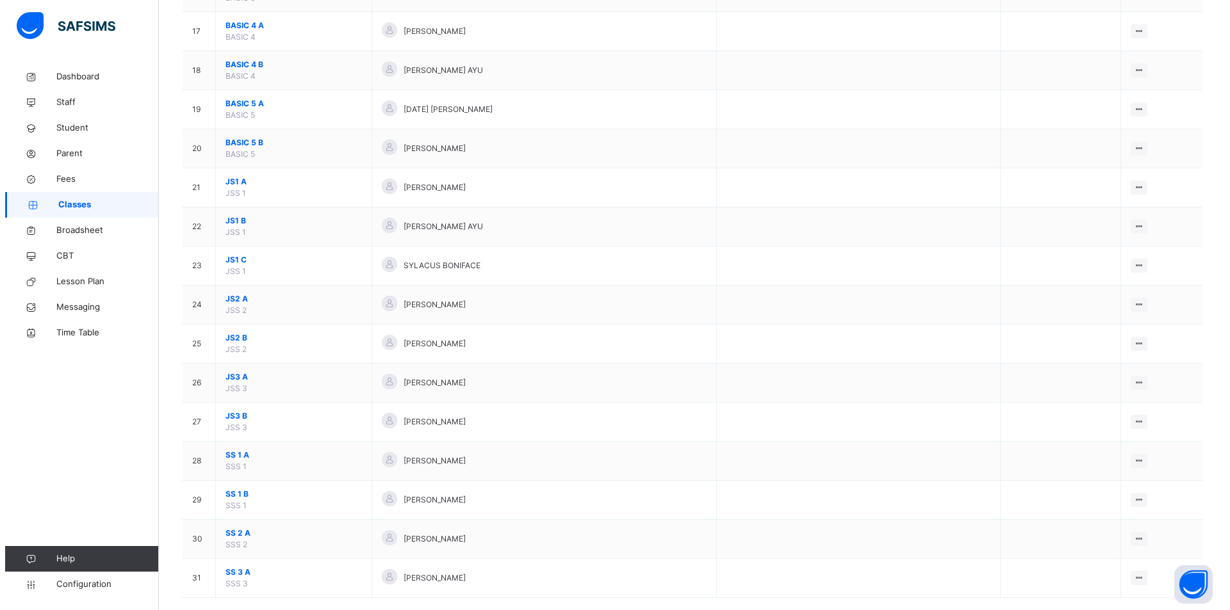
scroll to position [824, 0]
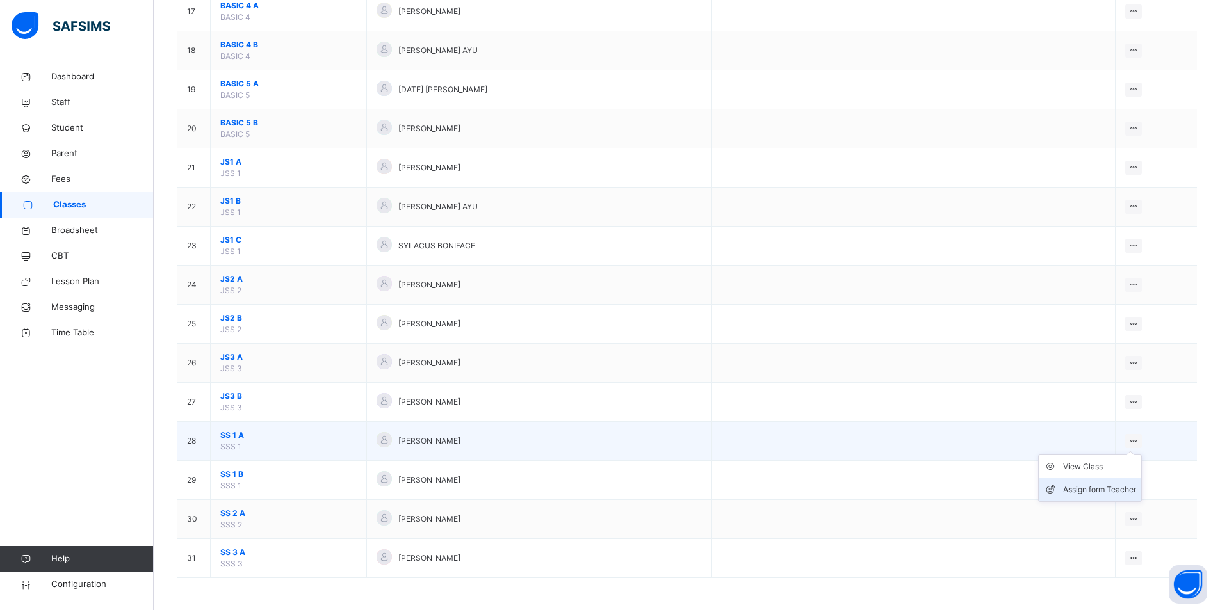
click at [1122, 487] on div "Assign form Teacher" at bounding box center [1099, 490] width 73 height 13
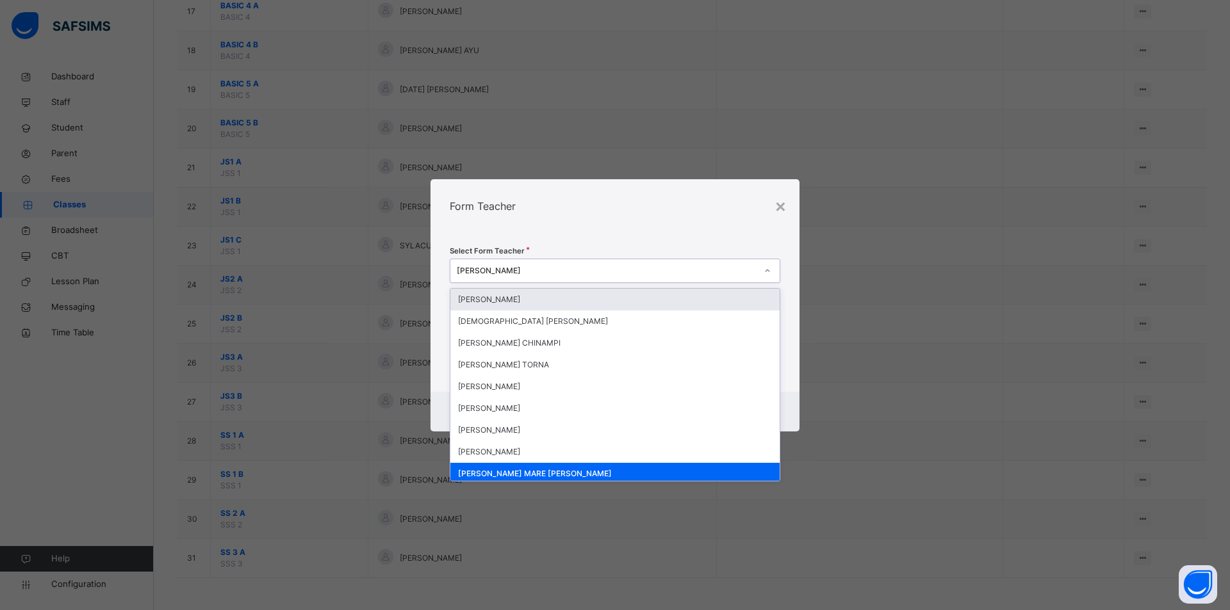
click at [757, 266] on div at bounding box center [767, 271] width 22 height 20
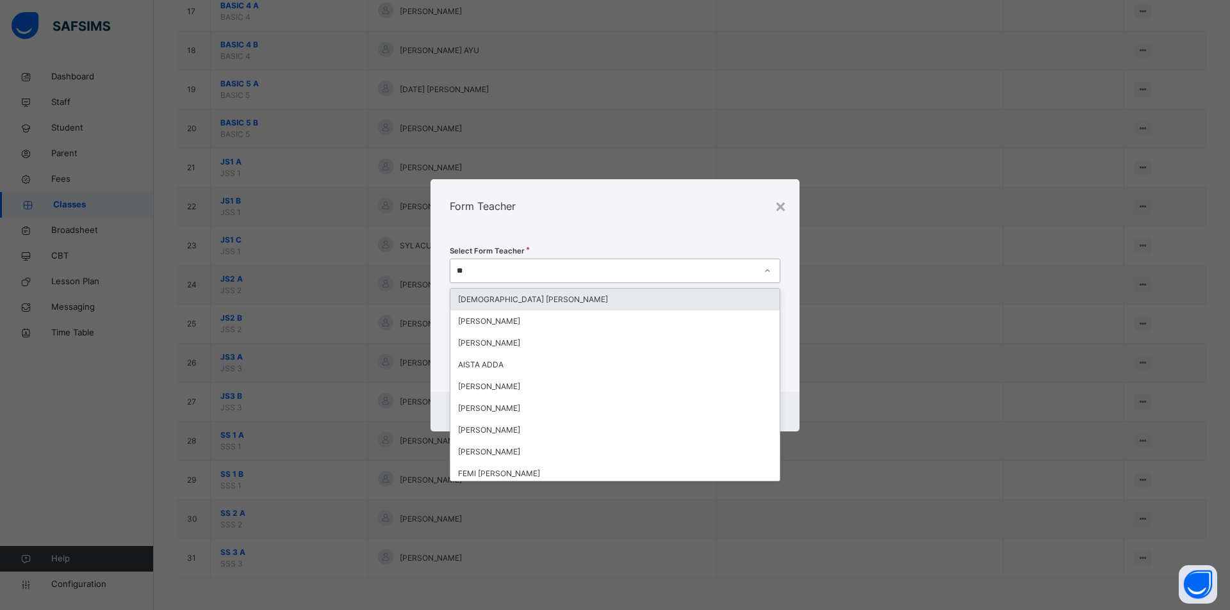
type input "***"
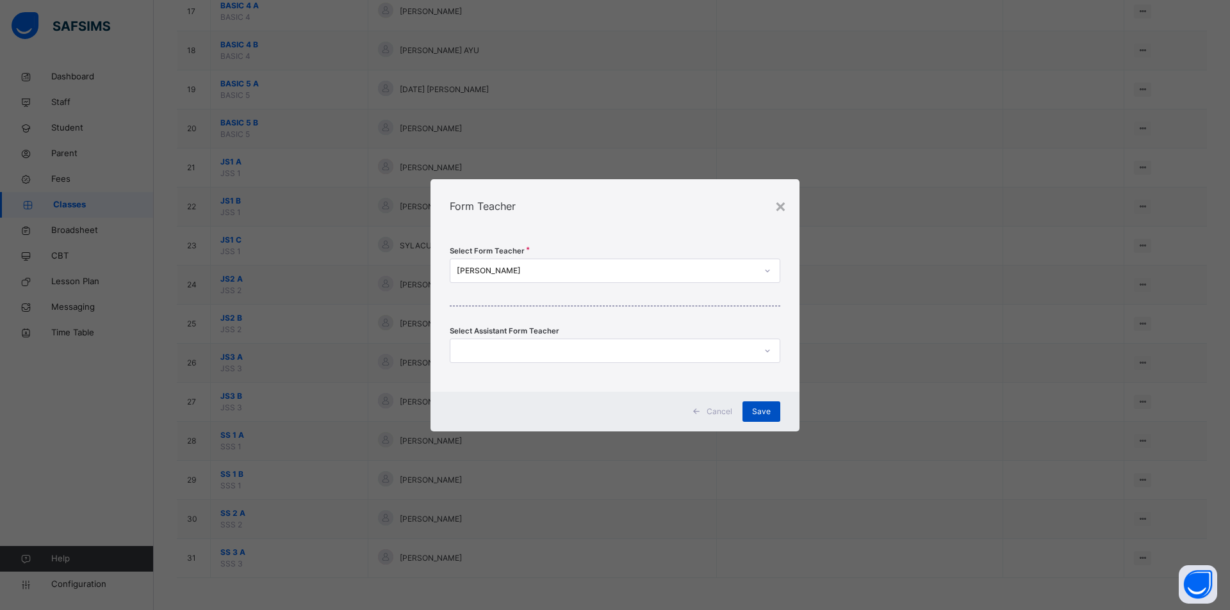
click at [761, 412] on span "Save" at bounding box center [761, 412] width 19 height 12
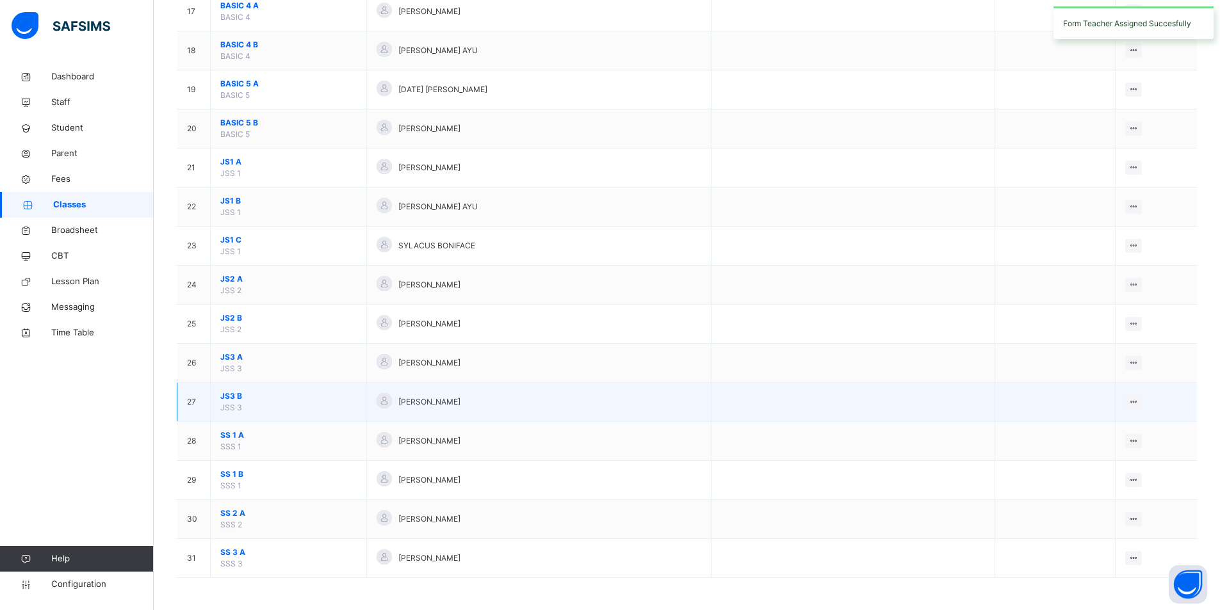
click at [788, 416] on td at bounding box center [854, 402] width 284 height 39
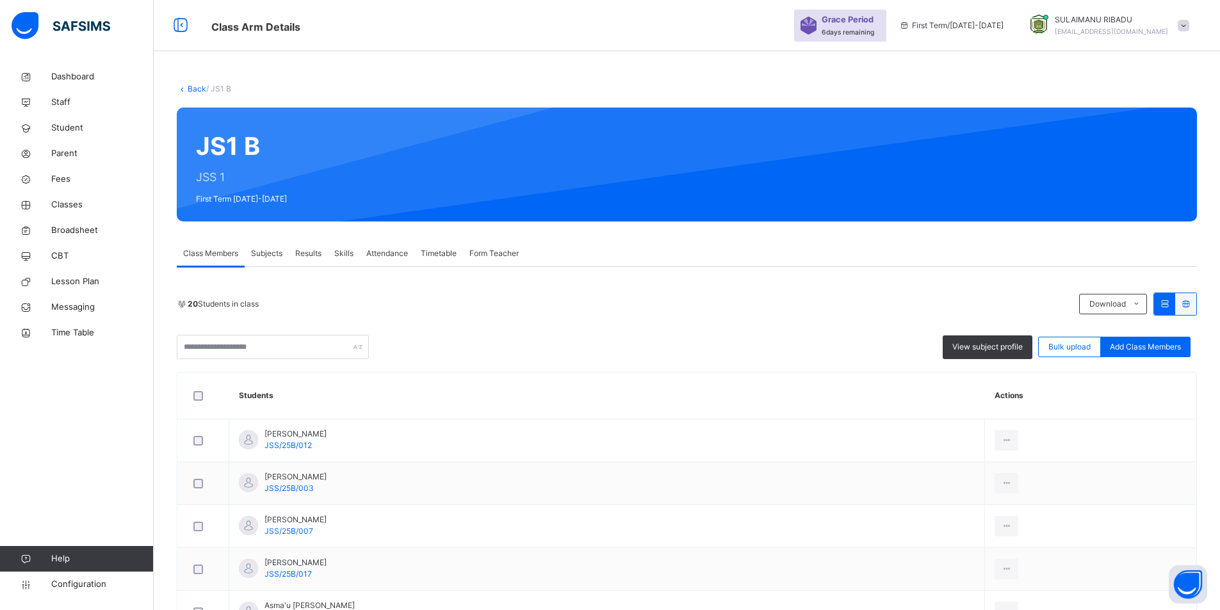
scroll to position [776, 0]
